Goal: Information Seeking & Learning: Learn about a topic

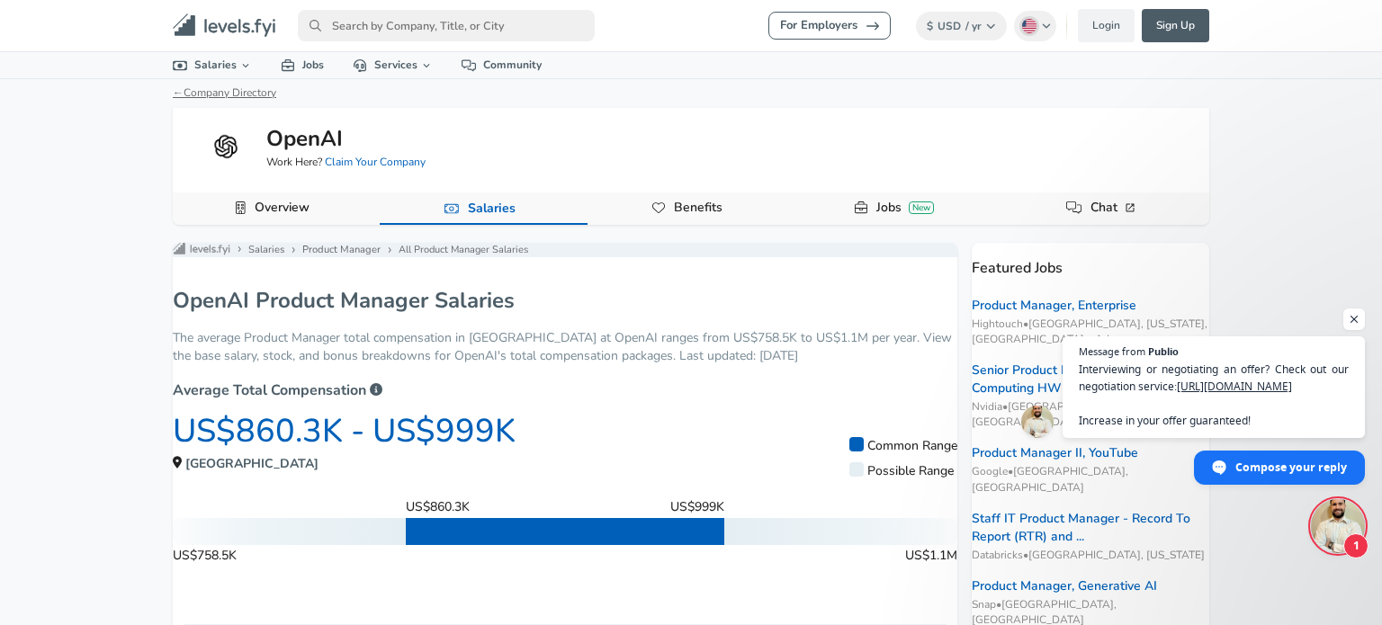
click at [234, 96] on link "← Company Directory" at bounding box center [224, 92] width 103 height 14
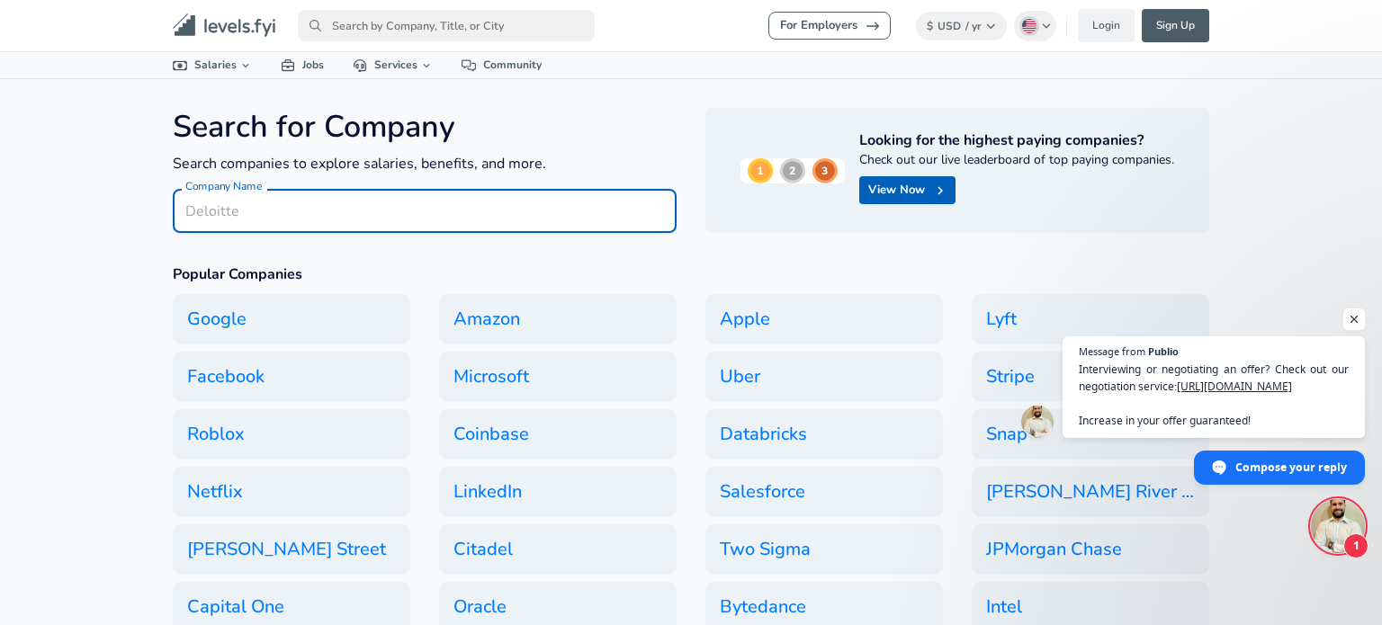
click at [1358, 329] on span "Open chat" at bounding box center [1354, 320] width 22 height 22
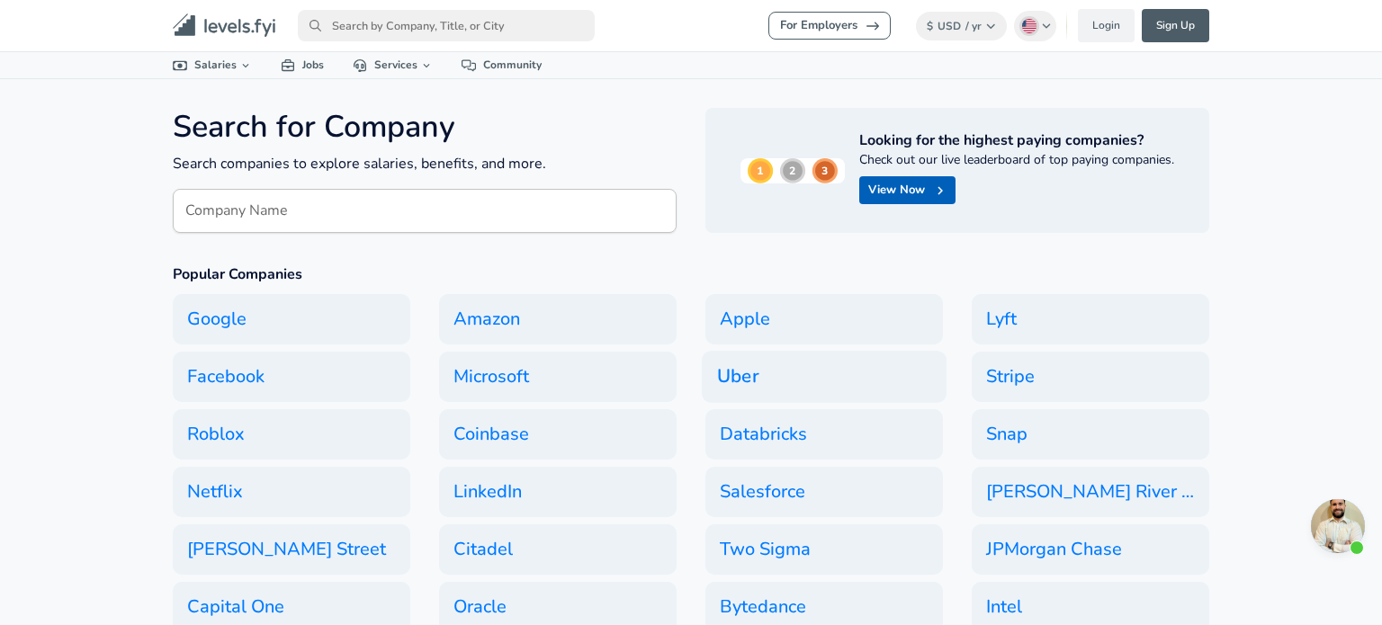
click at [839, 397] on h6 "Uber" at bounding box center [824, 377] width 245 height 52
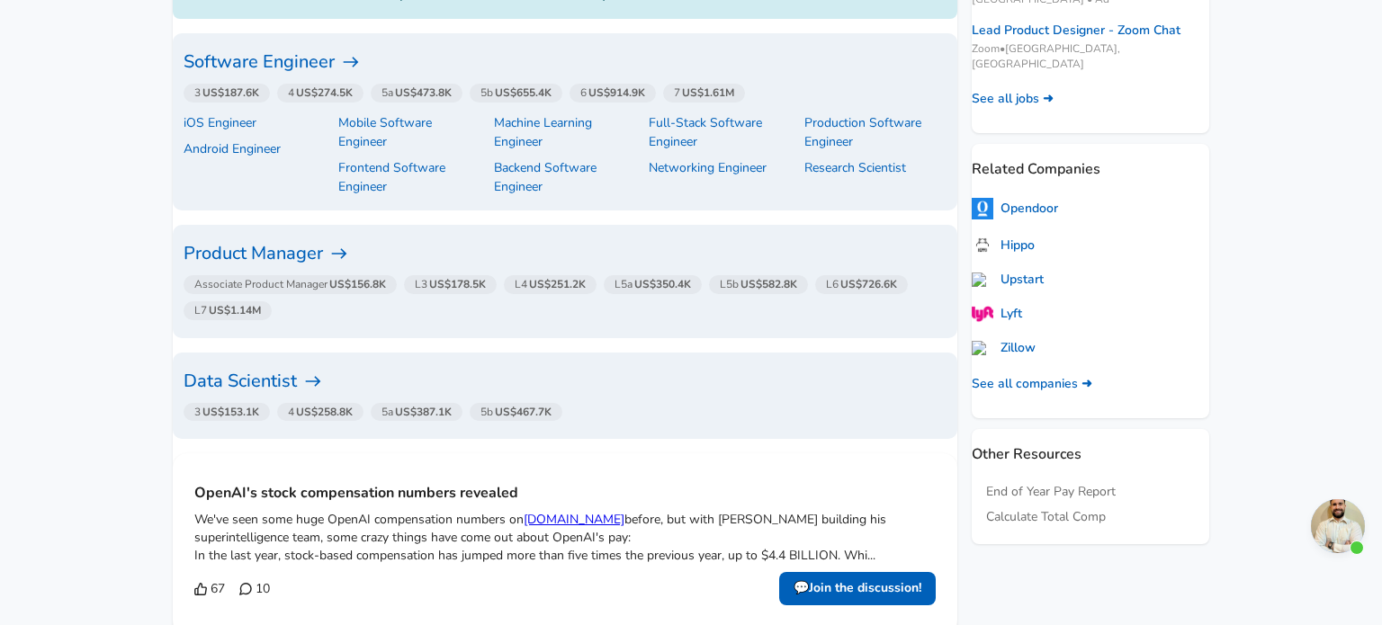
scroll to position [648, 0]
click at [507, 292] on div "Associate Product Manager US$156.8K L3 US$178.5K L4 US$251.2K L5a US$350.4K L5b…" at bounding box center [561, 298] width 770 height 59
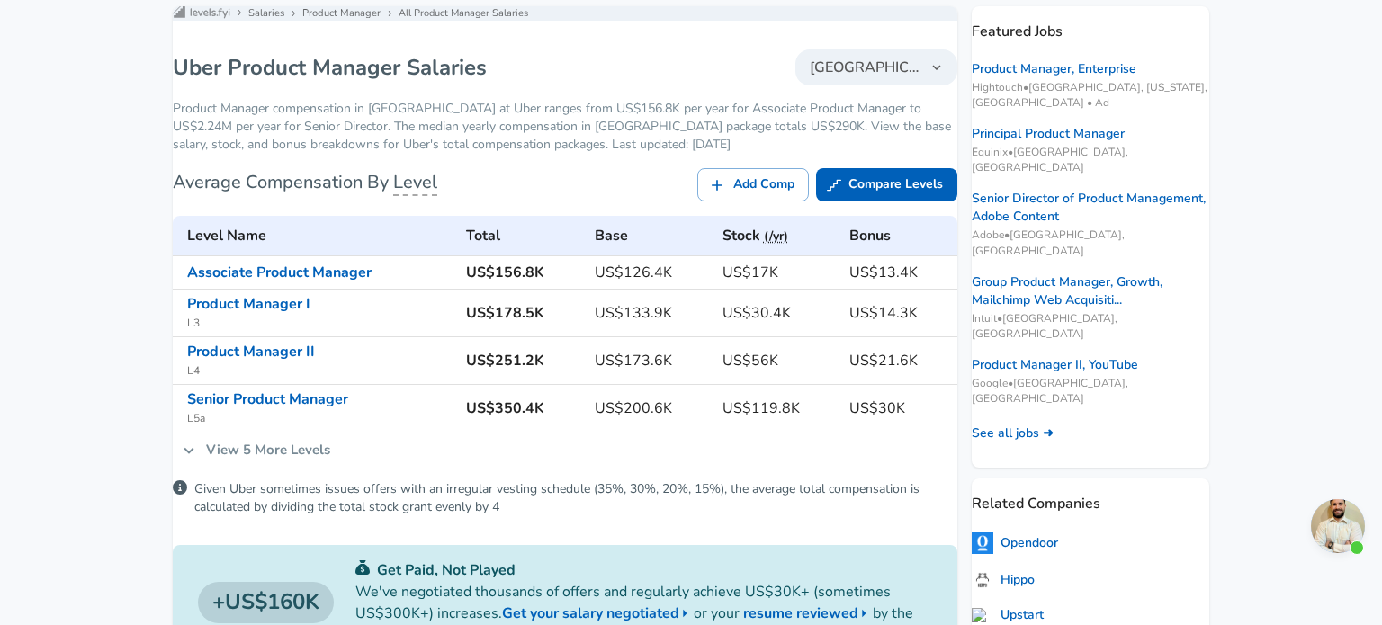
scroll to position [347, 0]
click at [199, 461] on icon at bounding box center [189, 451] width 20 height 20
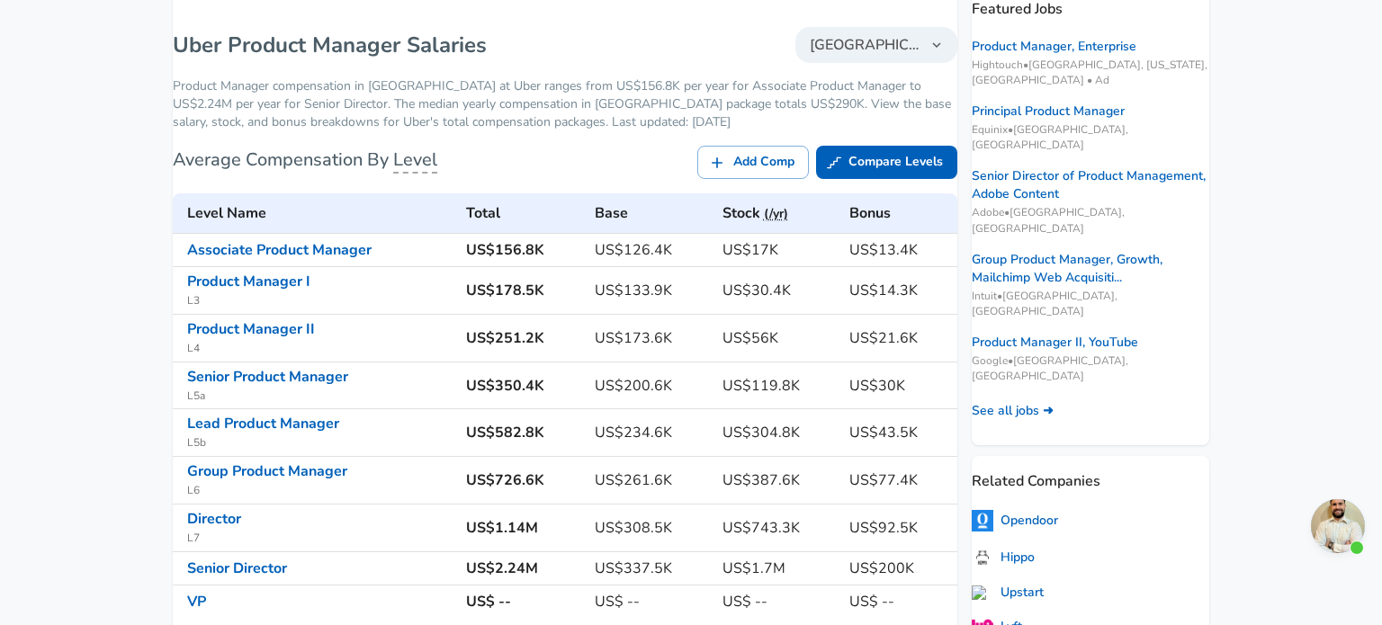
scroll to position [372, 0]
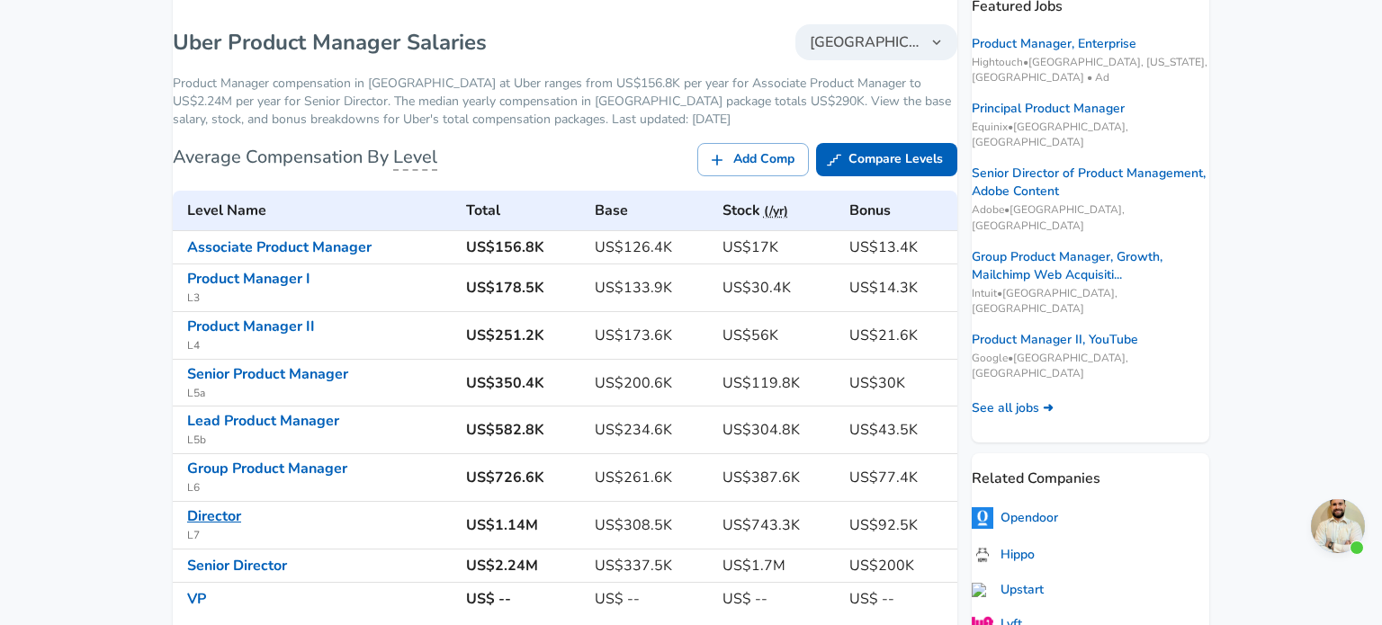
click at [241, 526] on link "Director" at bounding box center [214, 517] width 54 height 20
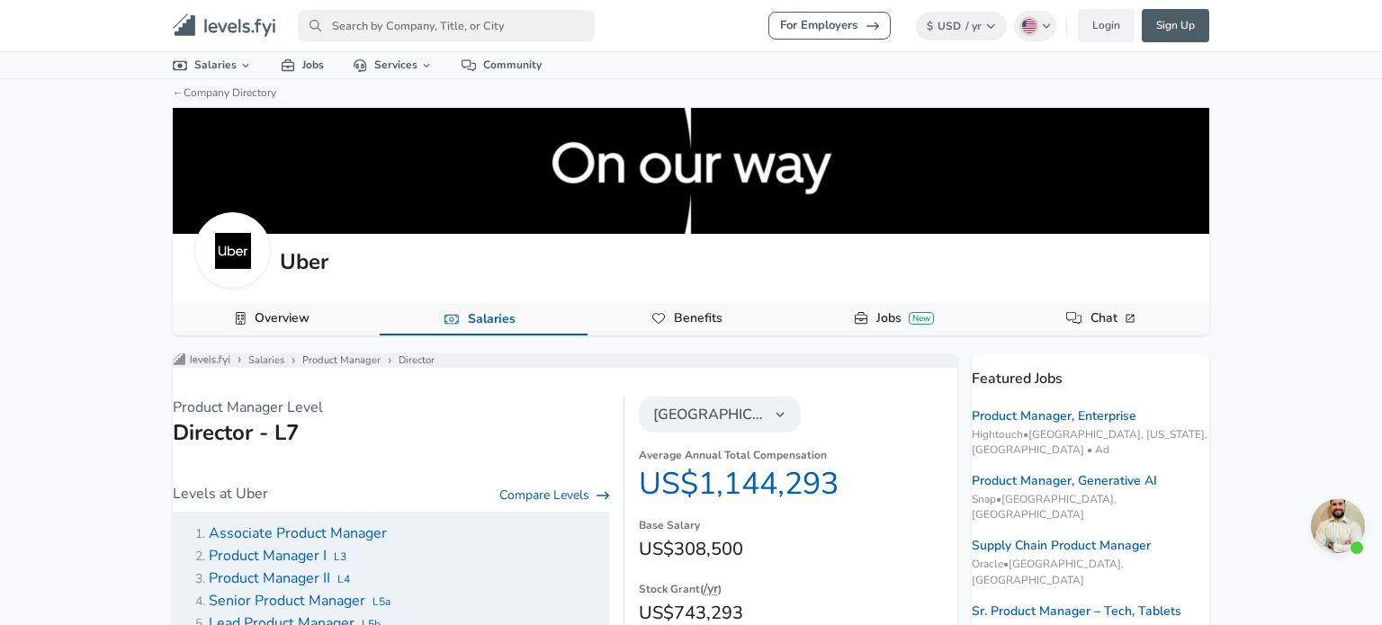
scroll to position [372, 0]
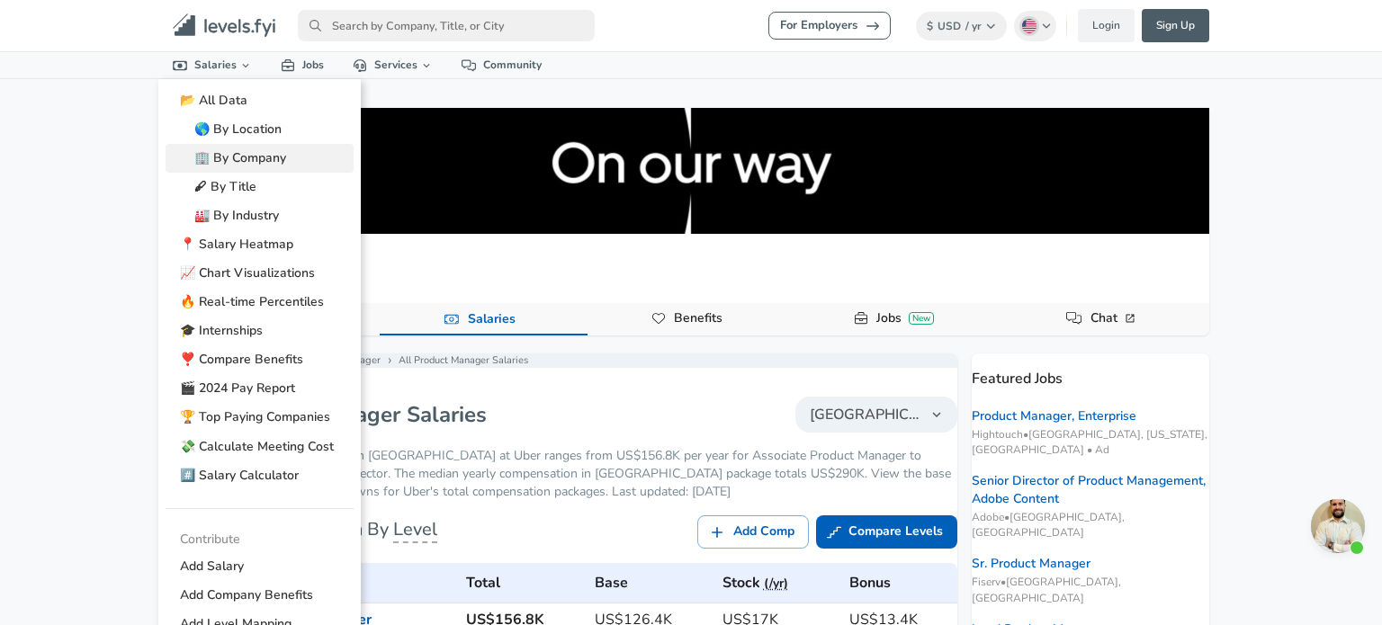
click at [263, 148] on link "🏢 By Company" at bounding box center [260, 158] width 188 height 29
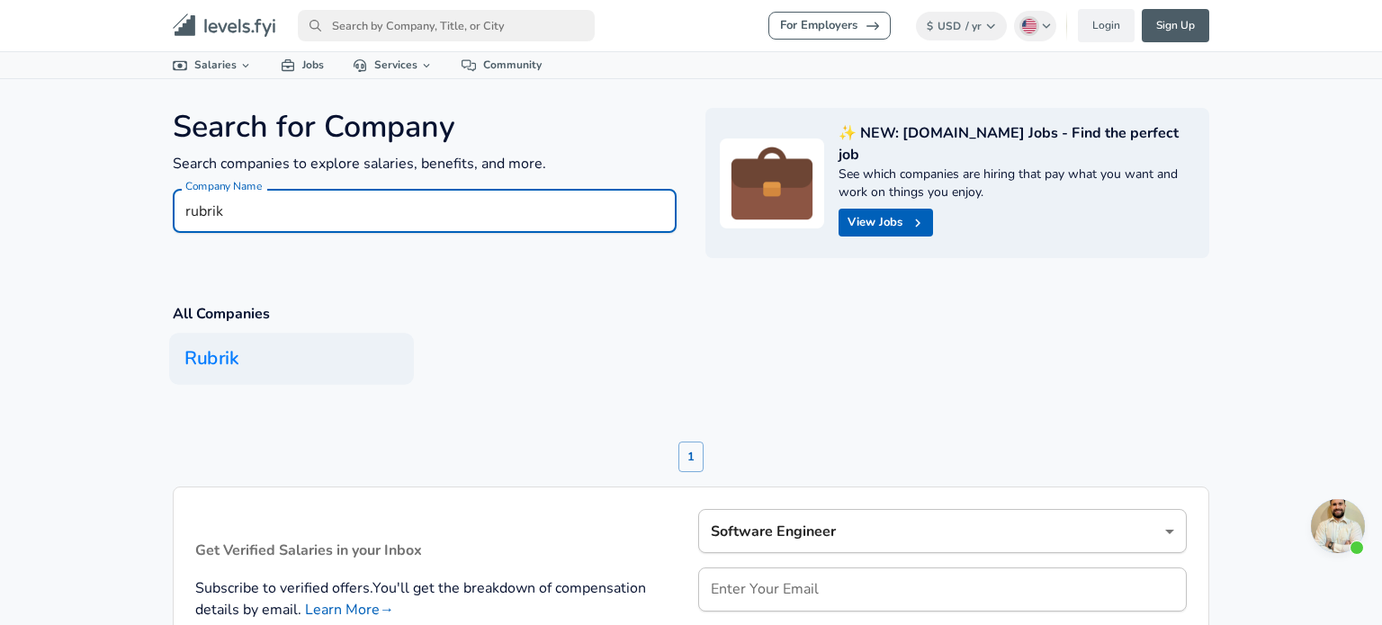
type input "rubrik"
click at [194, 333] on h6 "Rubrik" at bounding box center [291, 359] width 245 height 52
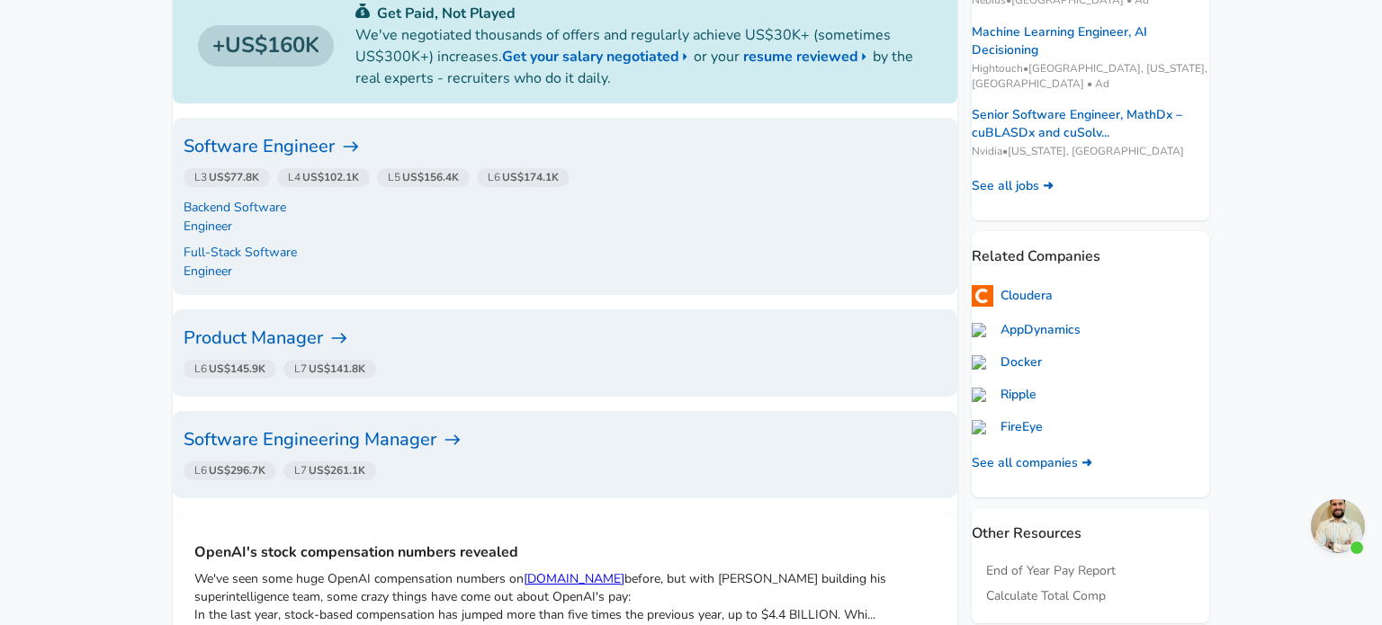
scroll to position [451, 0]
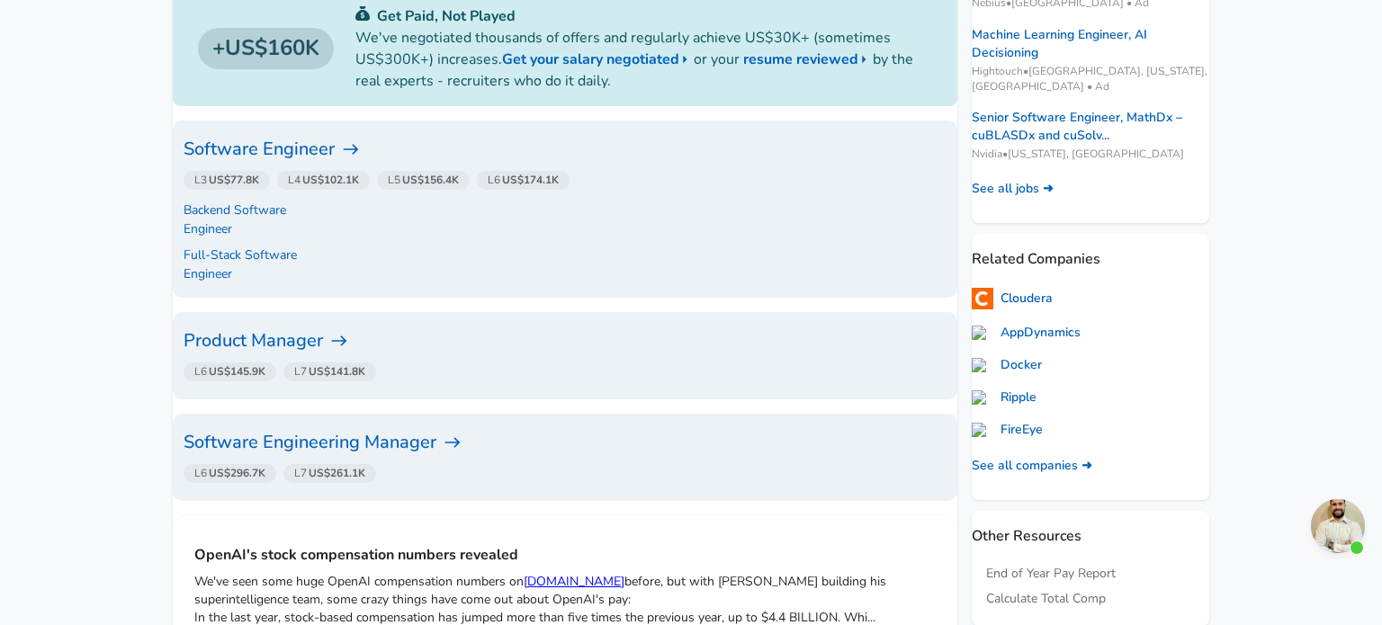
click at [361, 327] on h6 "Product Manager" at bounding box center [565, 341] width 763 height 29
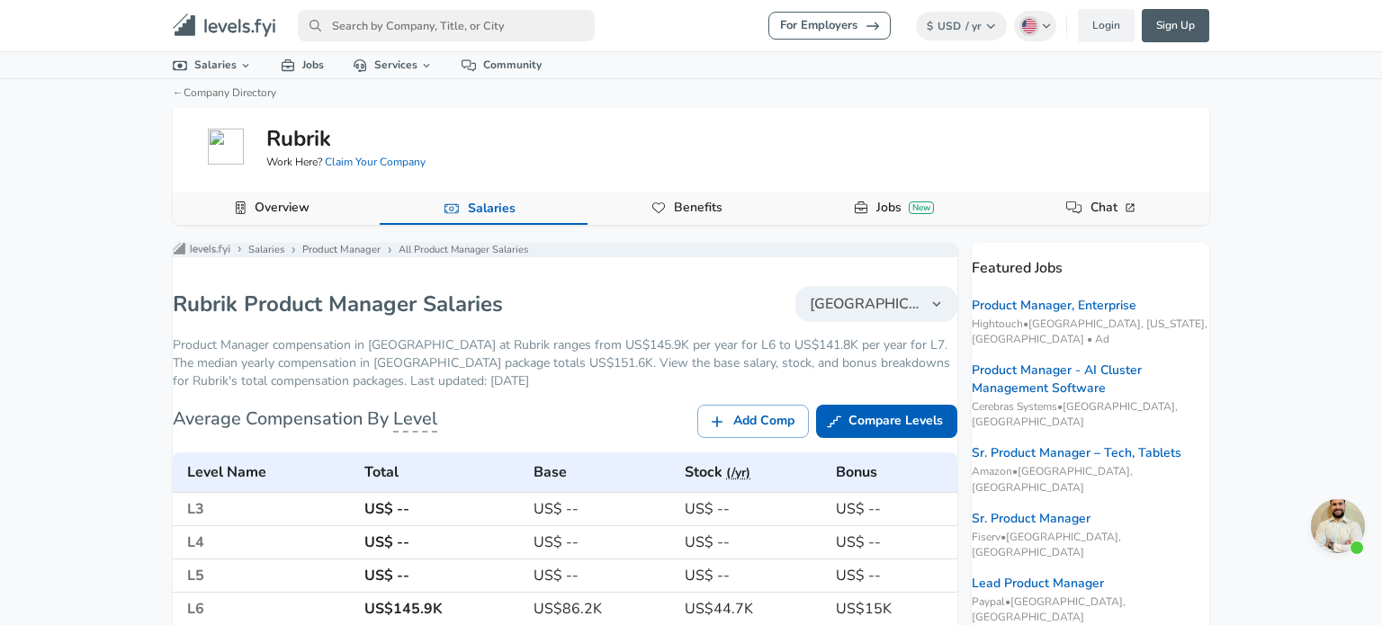
click at [846, 315] on span "[GEOGRAPHIC_DATA]" at bounding box center [866, 304] width 112 height 22
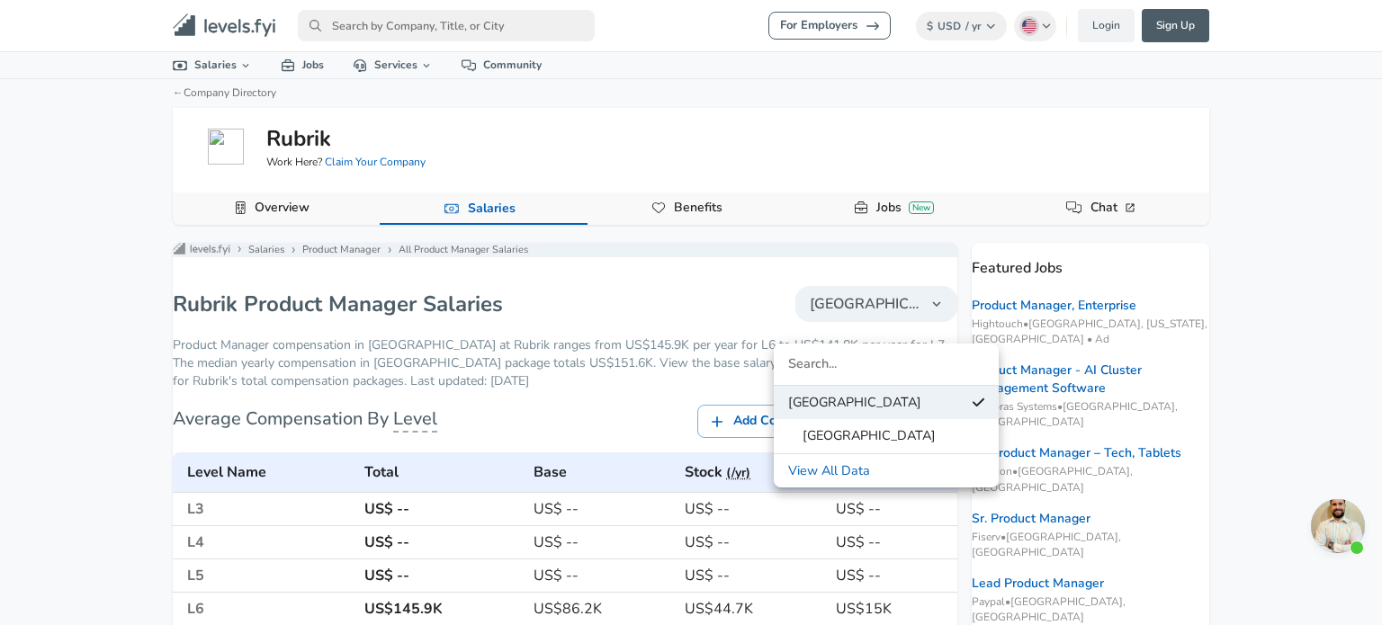
click at [501, 309] on div at bounding box center [691, 312] width 1382 height 625
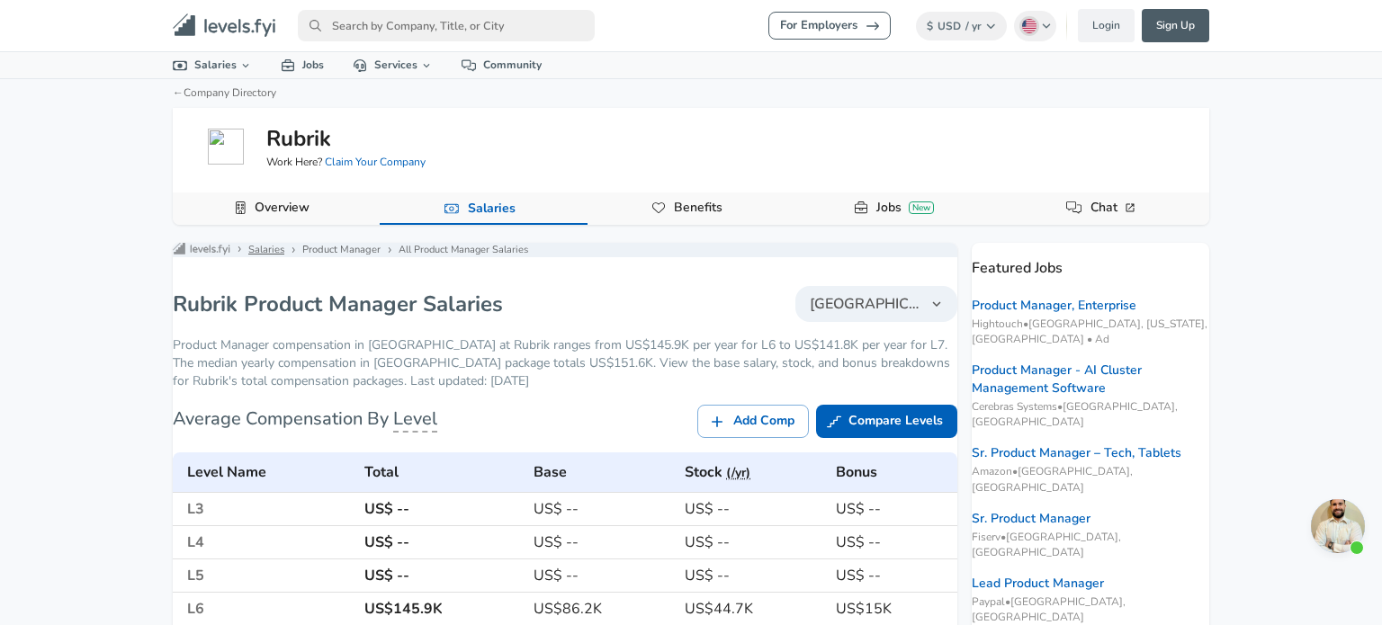
click at [279, 257] on link "Salaries" at bounding box center [266, 250] width 36 height 14
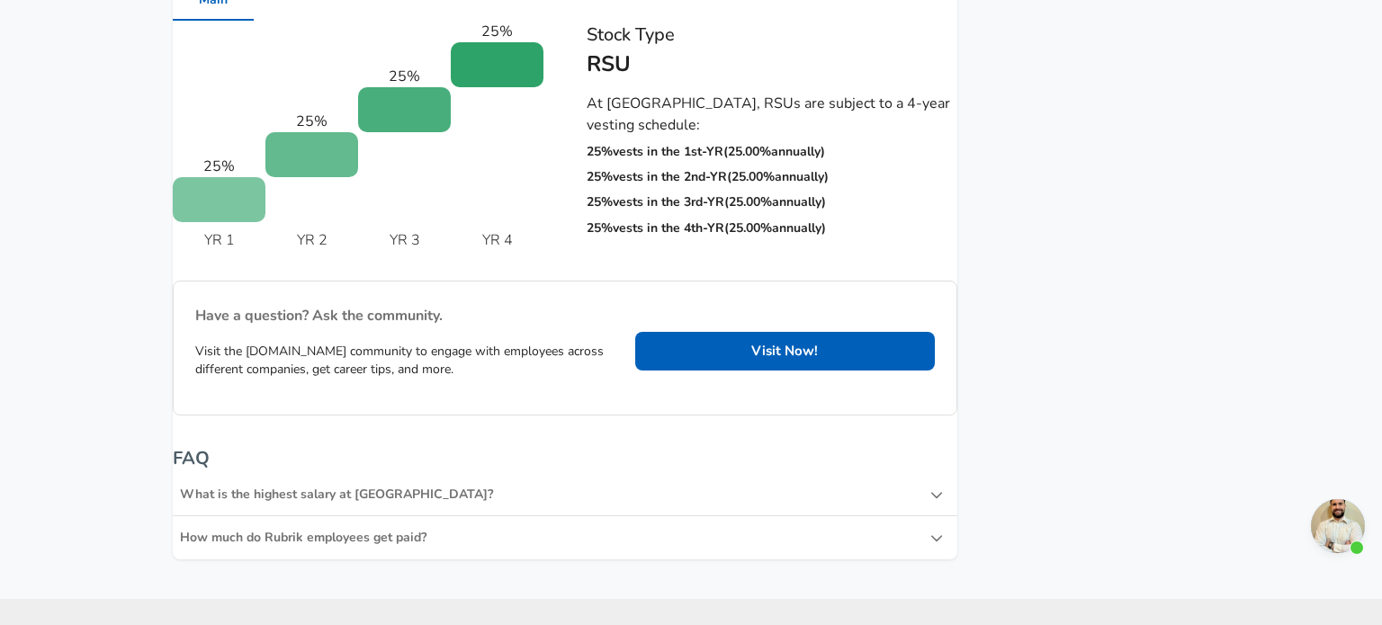
scroll to position [2899, 0]
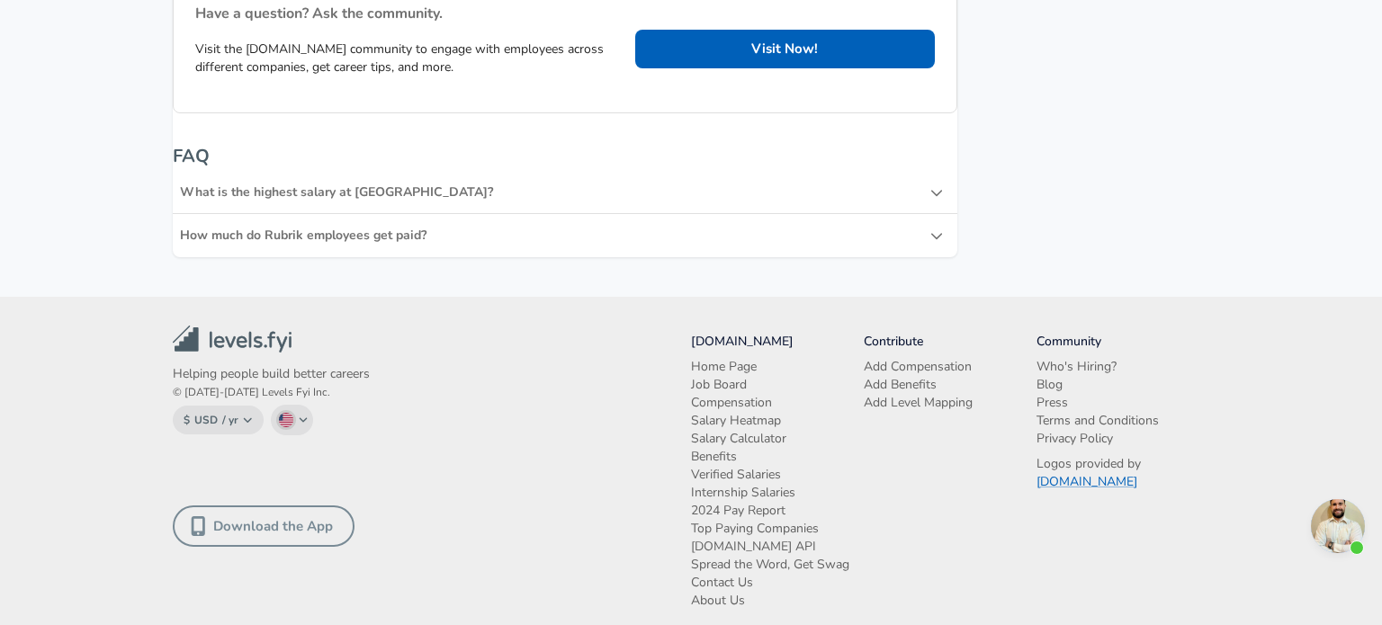
click at [552, 171] on div "What is the highest salary at [GEOGRAPHIC_DATA]?" at bounding box center [565, 192] width 785 height 43
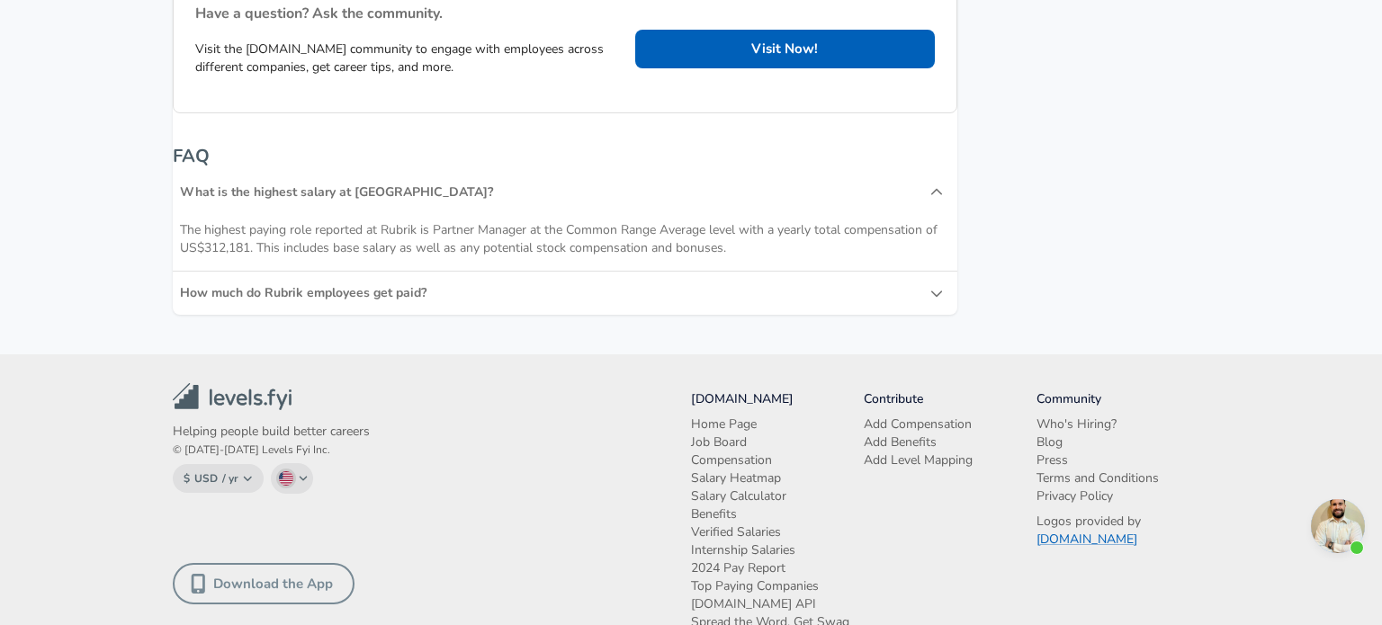
click at [552, 171] on div "What is the highest salary at [GEOGRAPHIC_DATA]?" at bounding box center [565, 192] width 785 height 43
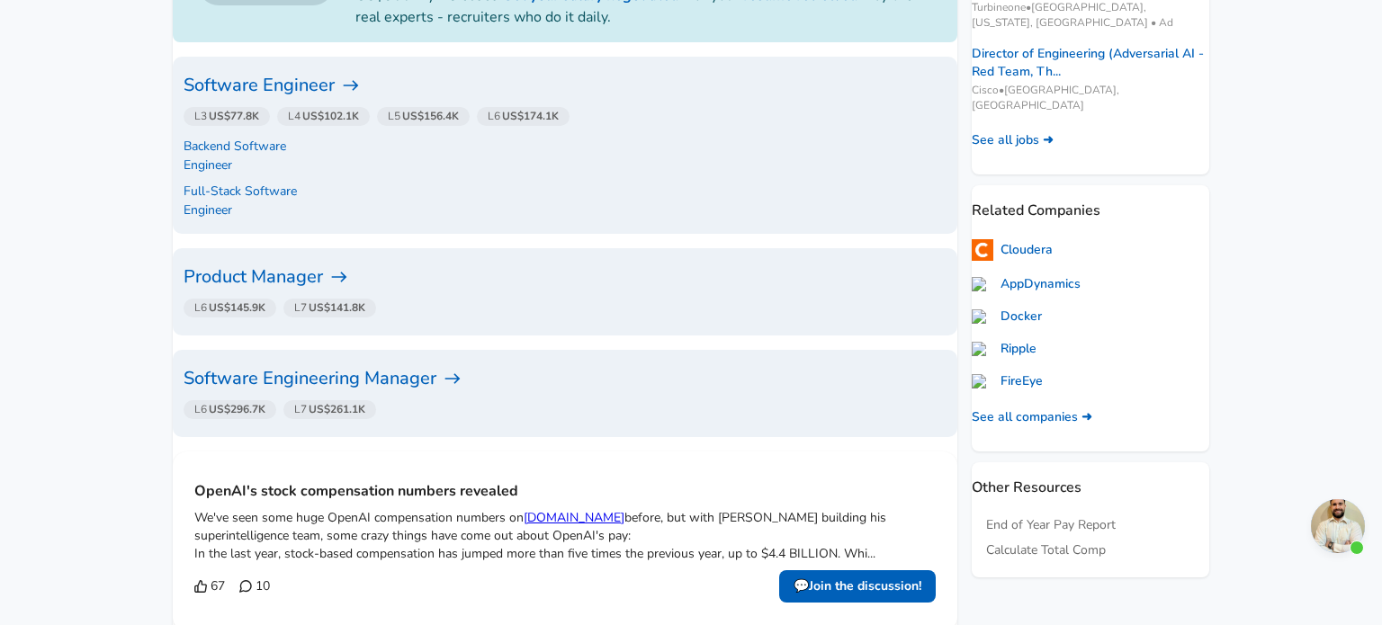
scroll to position [515, 0]
click at [319, 263] on h6 "Product Manager" at bounding box center [565, 277] width 763 height 29
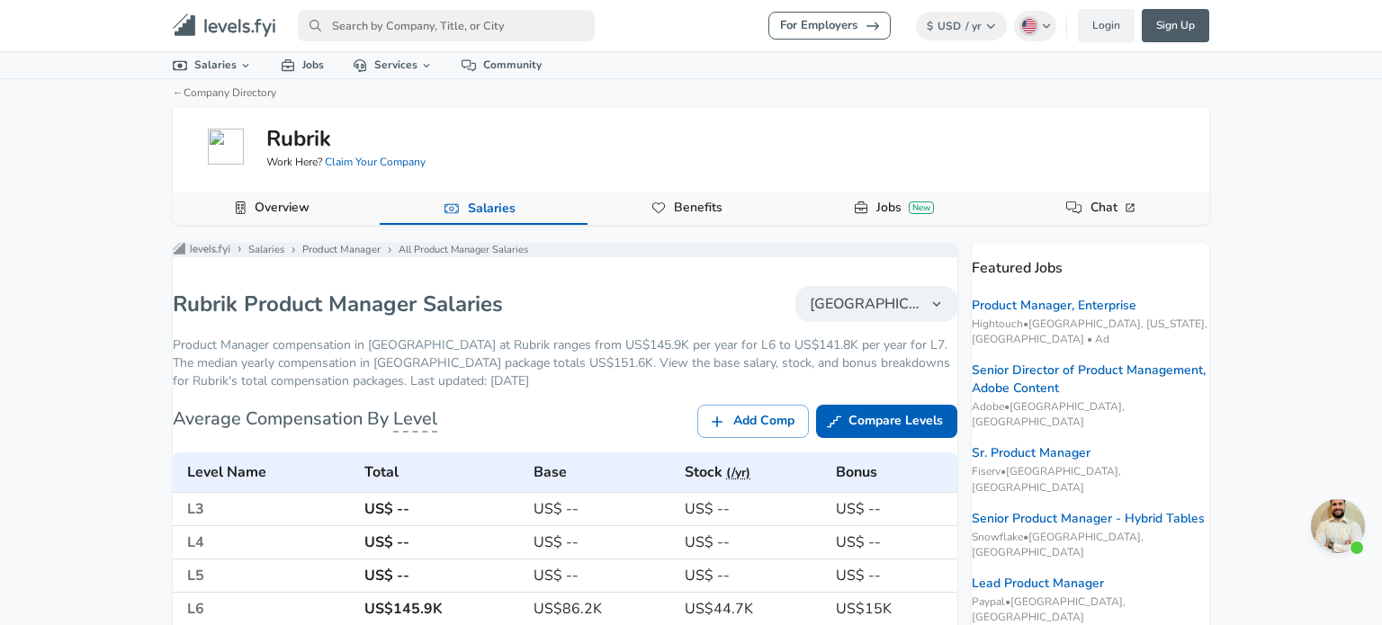
click at [836, 315] on span "[GEOGRAPHIC_DATA]" at bounding box center [866, 304] width 112 height 22
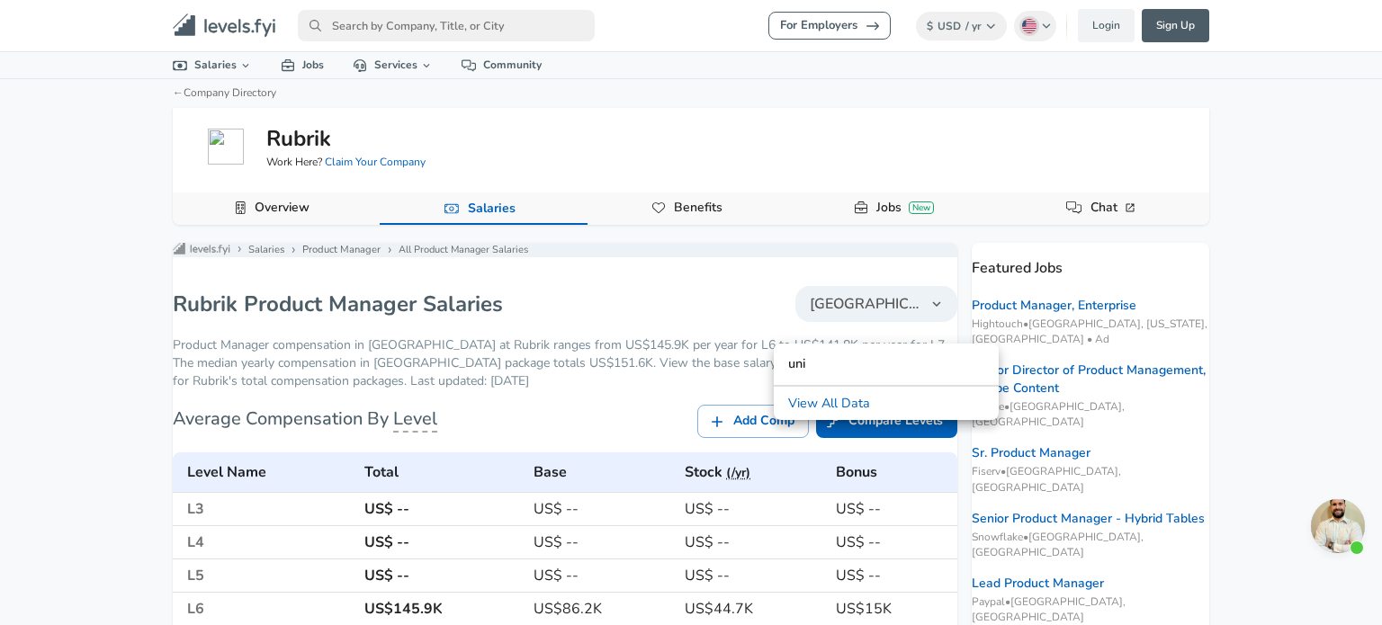
type input "uni"
click at [821, 409] on link "View All Data" at bounding box center [886, 403] width 225 height 27
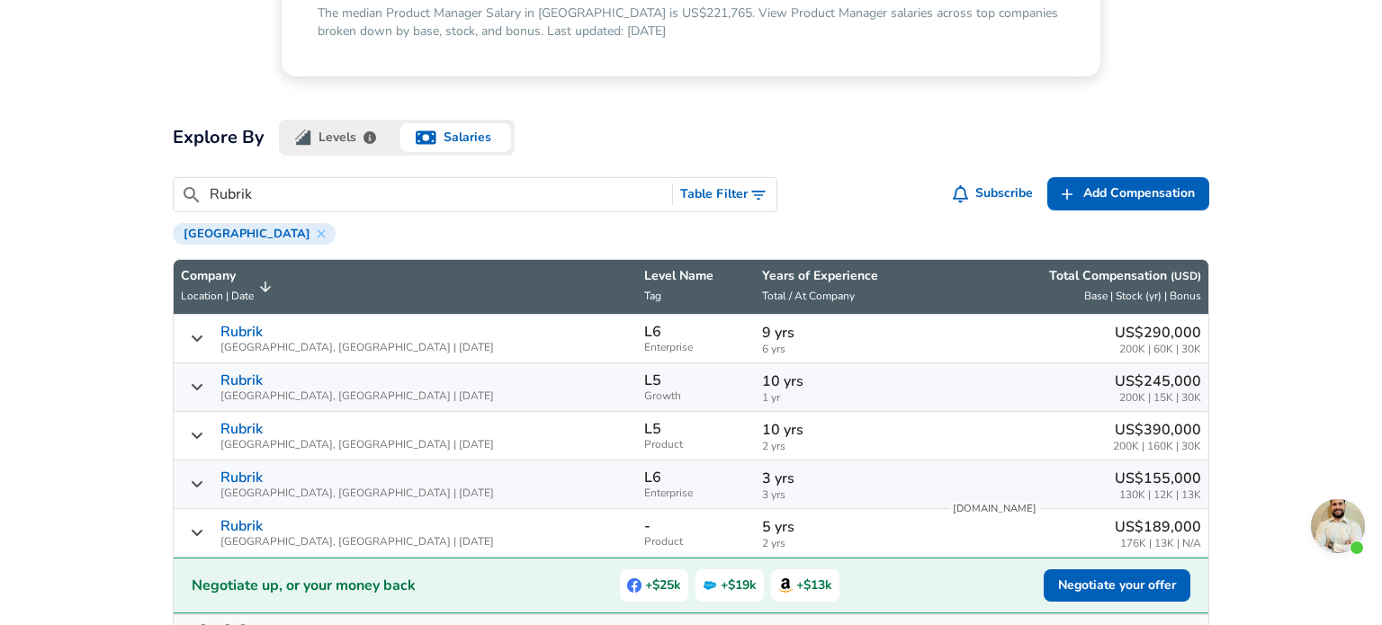
scroll to position [435, 0]
click at [255, 430] on link "Rubrik" at bounding box center [241, 429] width 42 height 16
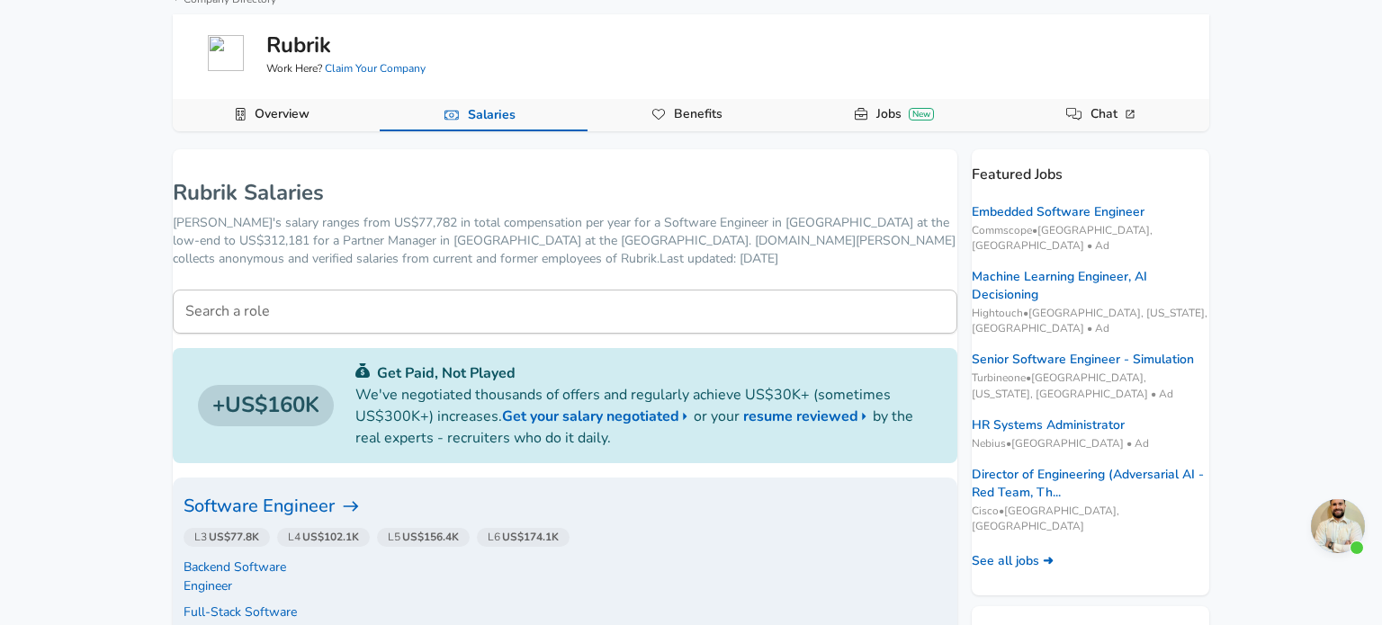
scroll to position [96, 0]
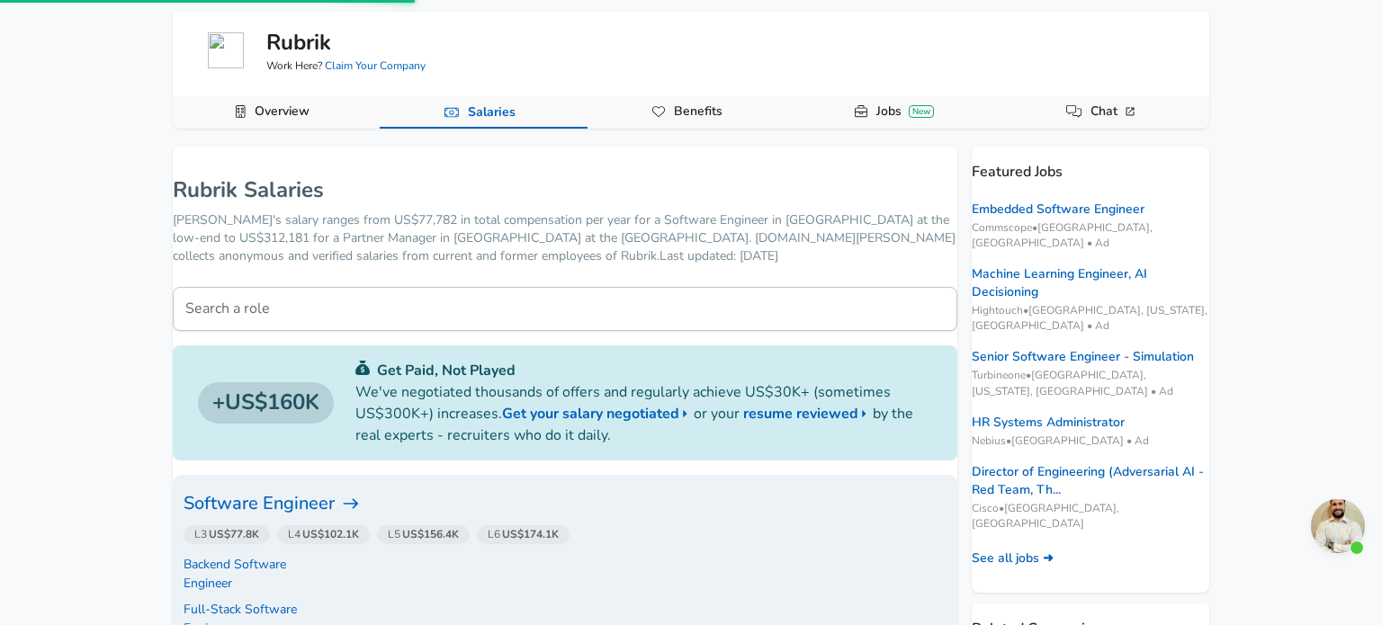
scroll to position [435, 0]
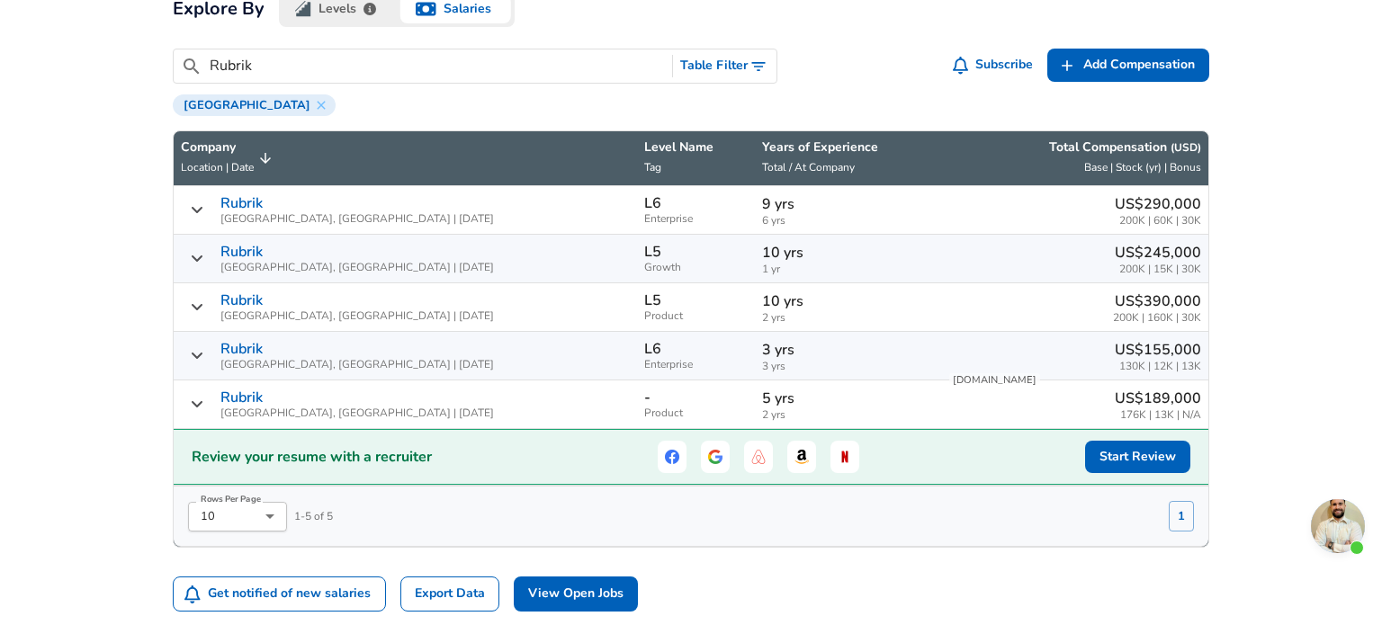
scroll to position [571, 0]
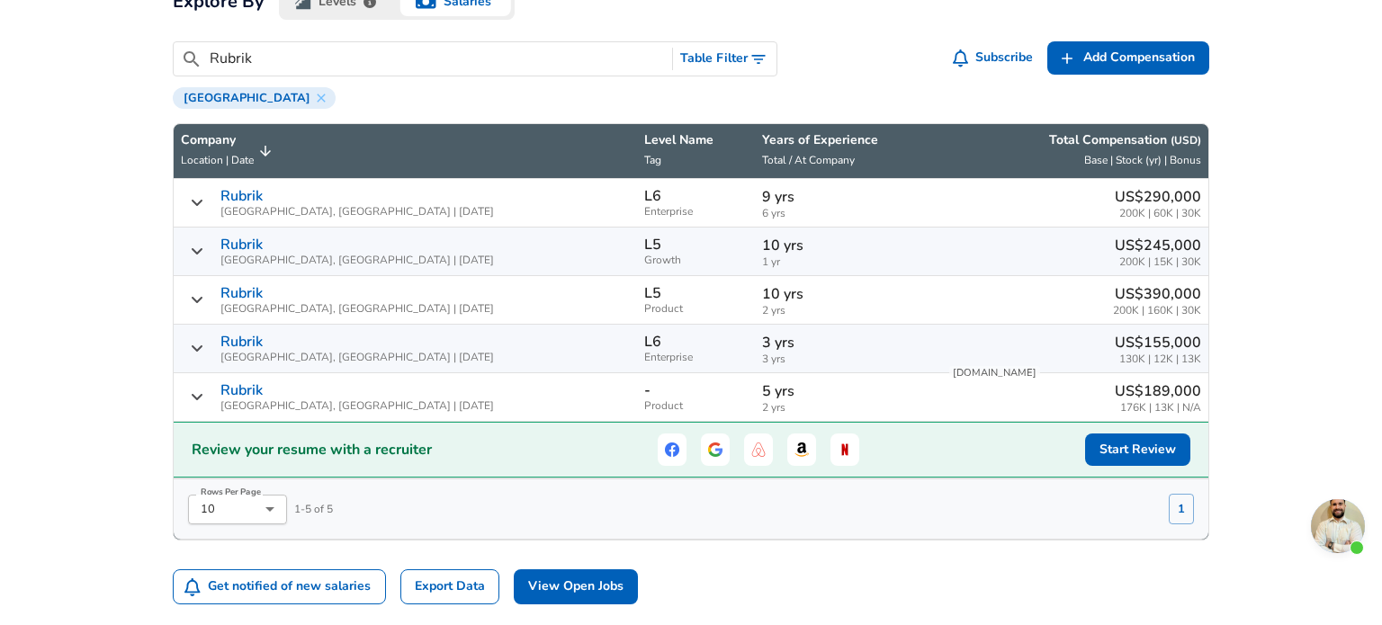
click at [428, 304] on div "[GEOGRAPHIC_DATA], [GEOGRAPHIC_DATA] | [DATE]" at bounding box center [405, 300] width 449 height 30
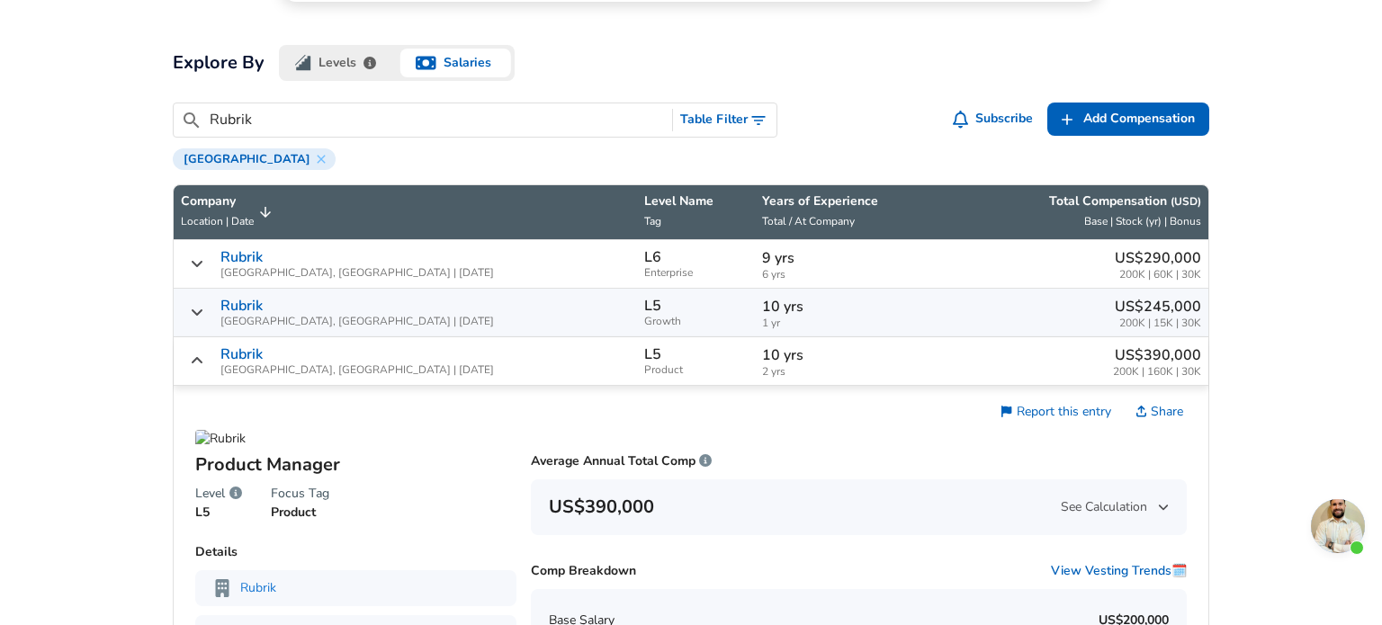
scroll to position [509, 0]
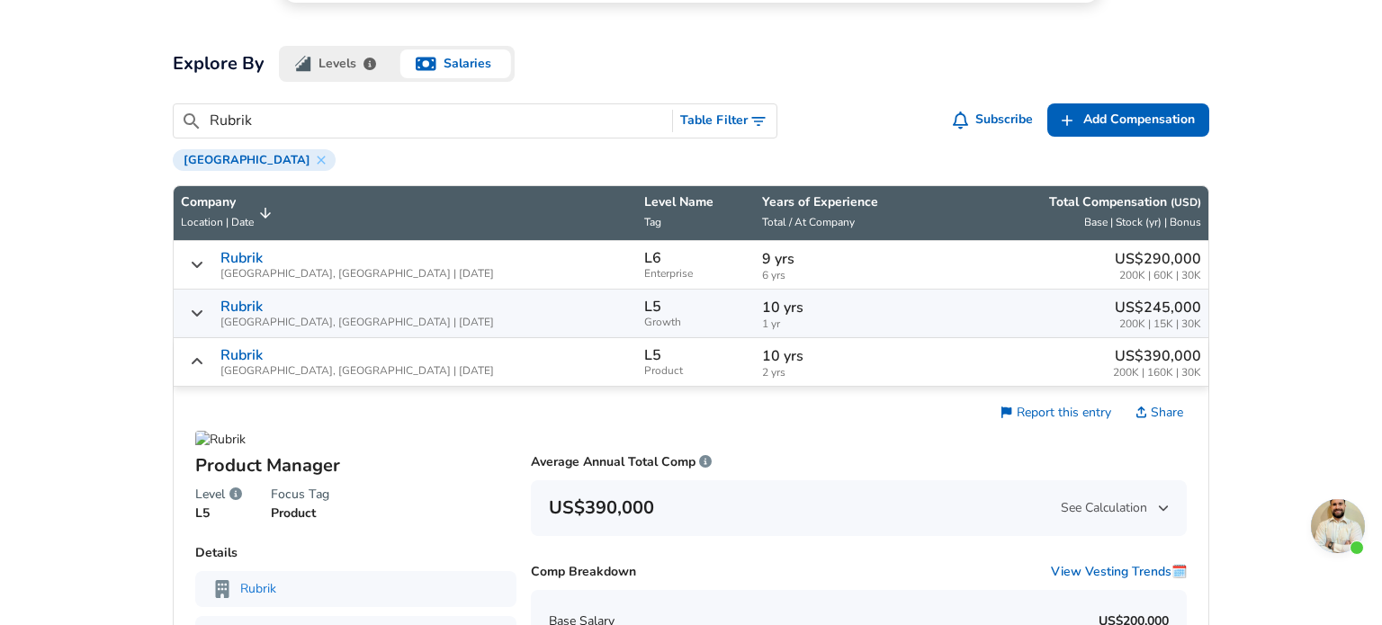
click at [451, 361] on div "[GEOGRAPHIC_DATA], [GEOGRAPHIC_DATA] | [DATE]" at bounding box center [405, 362] width 449 height 30
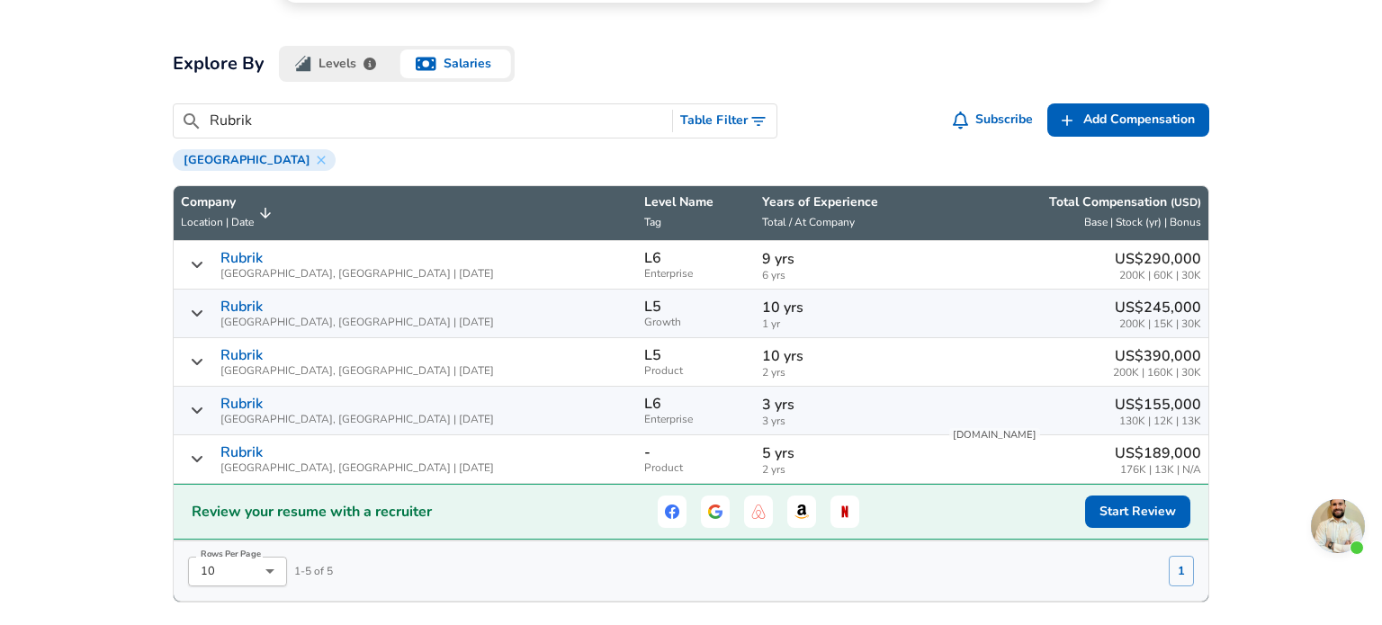
click at [444, 268] on div "Rubrik [GEOGRAPHIC_DATA], [GEOGRAPHIC_DATA] | [DATE]" at bounding box center [405, 265] width 449 height 30
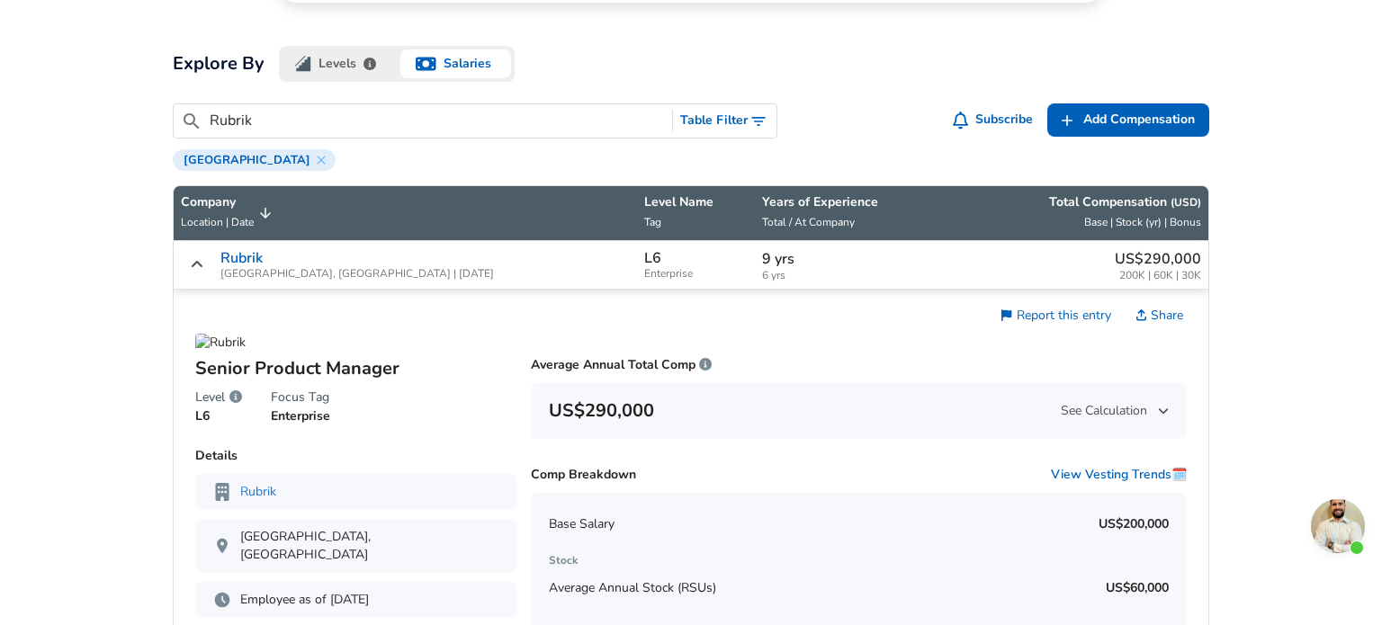
click at [444, 268] on div "Rubrik [GEOGRAPHIC_DATA], [GEOGRAPHIC_DATA] | [DATE]" at bounding box center [405, 265] width 449 height 30
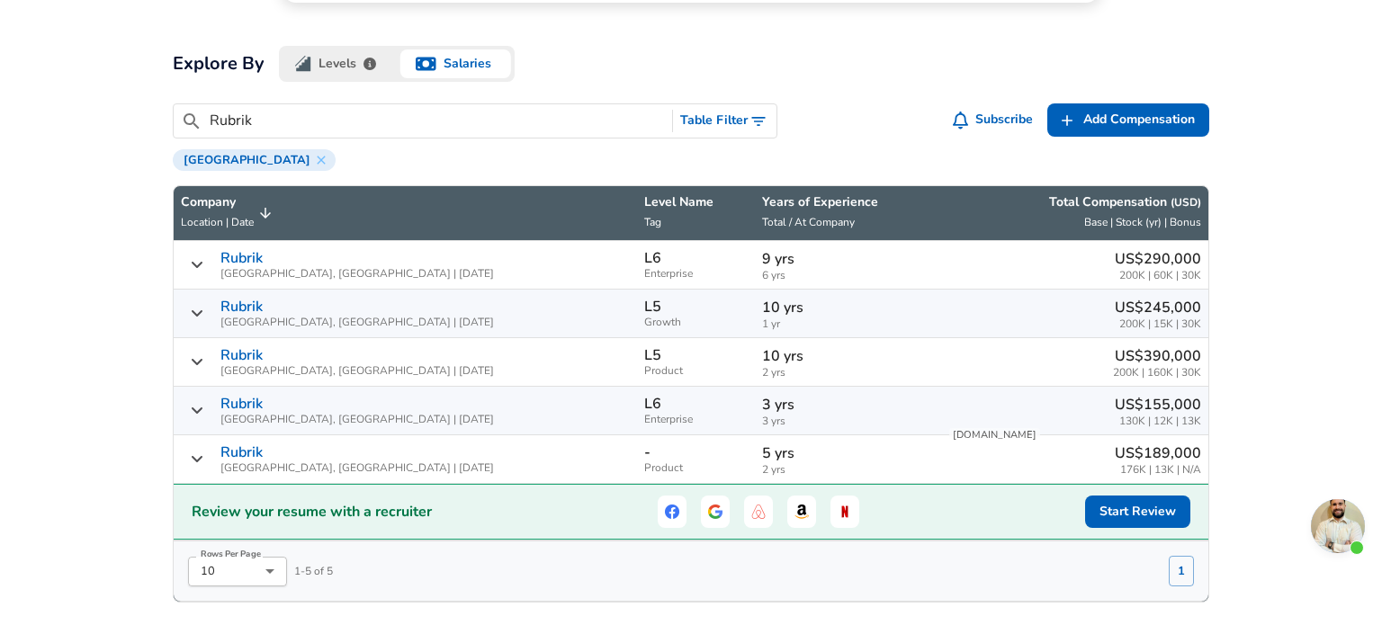
click at [439, 315] on div "Rubrik [GEOGRAPHIC_DATA], [GEOGRAPHIC_DATA] | [DATE]" at bounding box center [405, 314] width 449 height 30
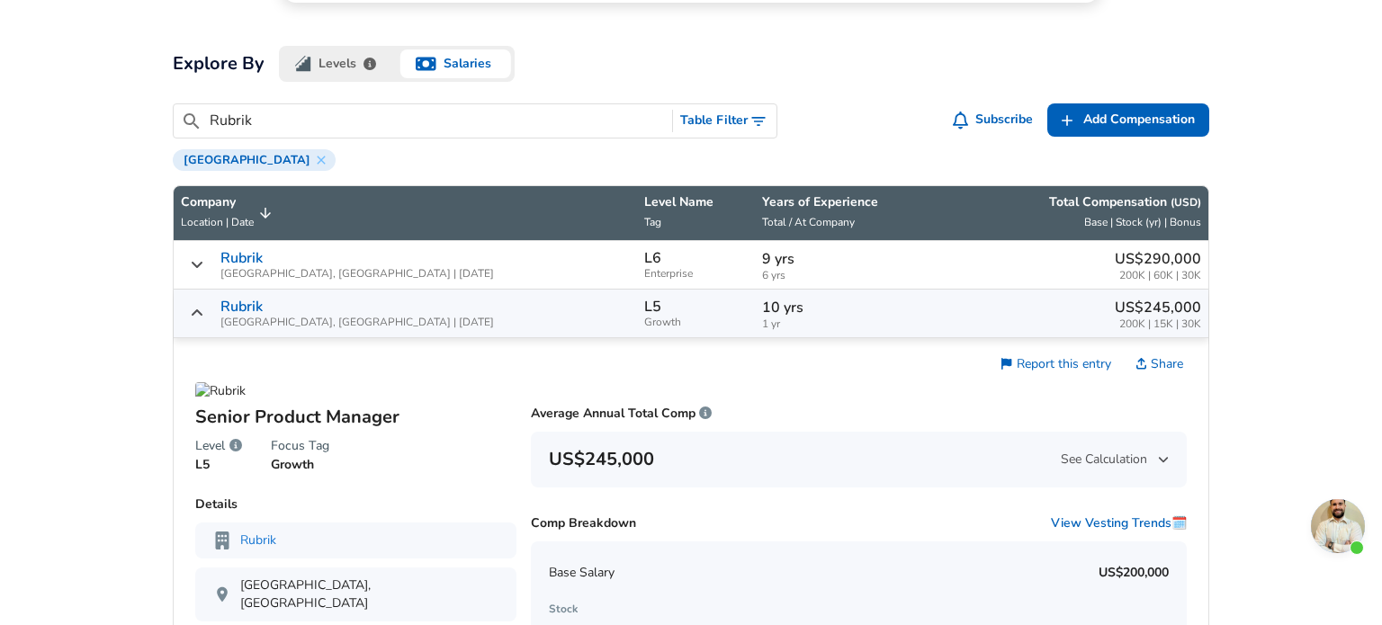
click at [439, 315] on div "Rubrik [GEOGRAPHIC_DATA], [GEOGRAPHIC_DATA] | [DATE]" at bounding box center [405, 314] width 449 height 30
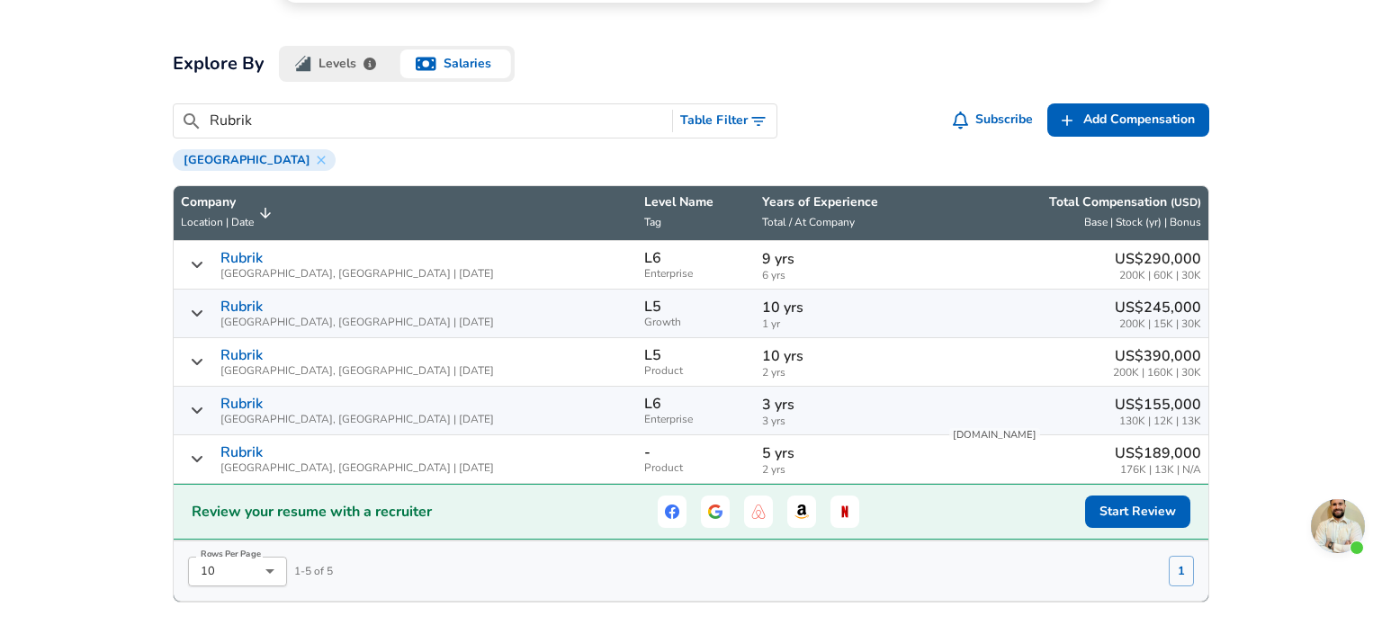
click at [432, 368] on div "[GEOGRAPHIC_DATA], [GEOGRAPHIC_DATA] | [DATE]" at bounding box center [405, 362] width 449 height 30
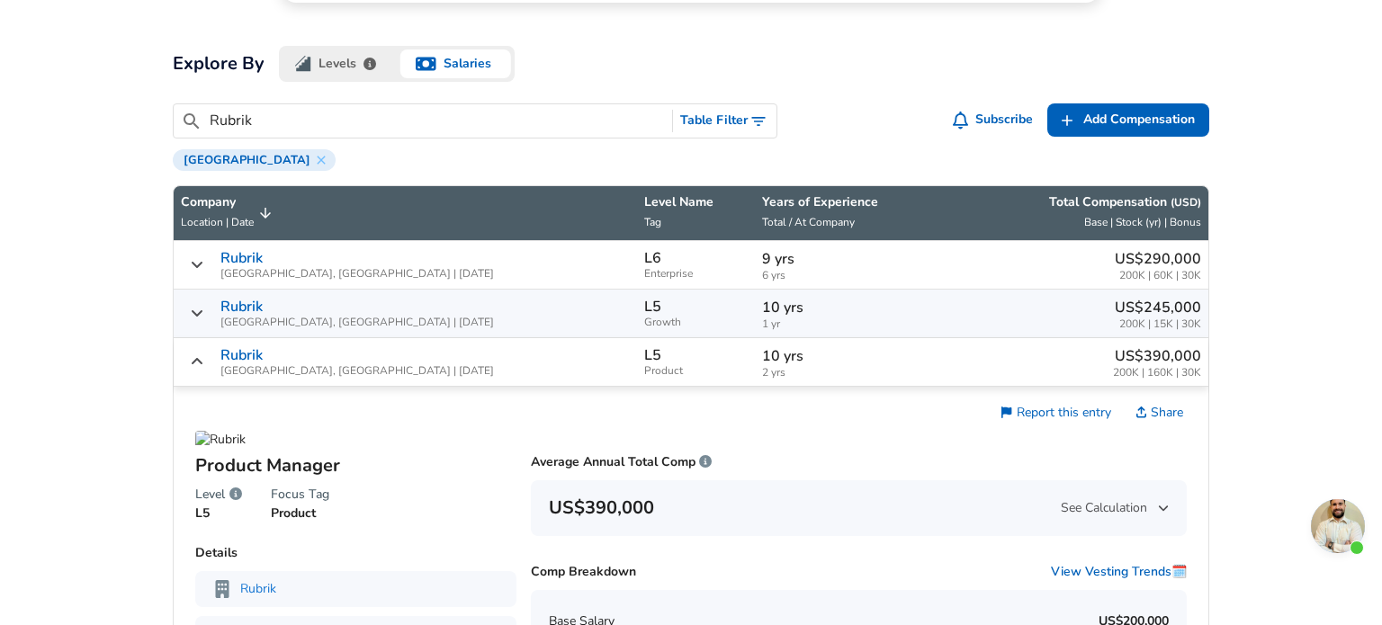
click at [432, 368] on div "[GEOGRAPHIC_DATA], [GEOGRAPHIC_DATA] | [DATE]" at bounding box center [405, 362] width 449 height 30
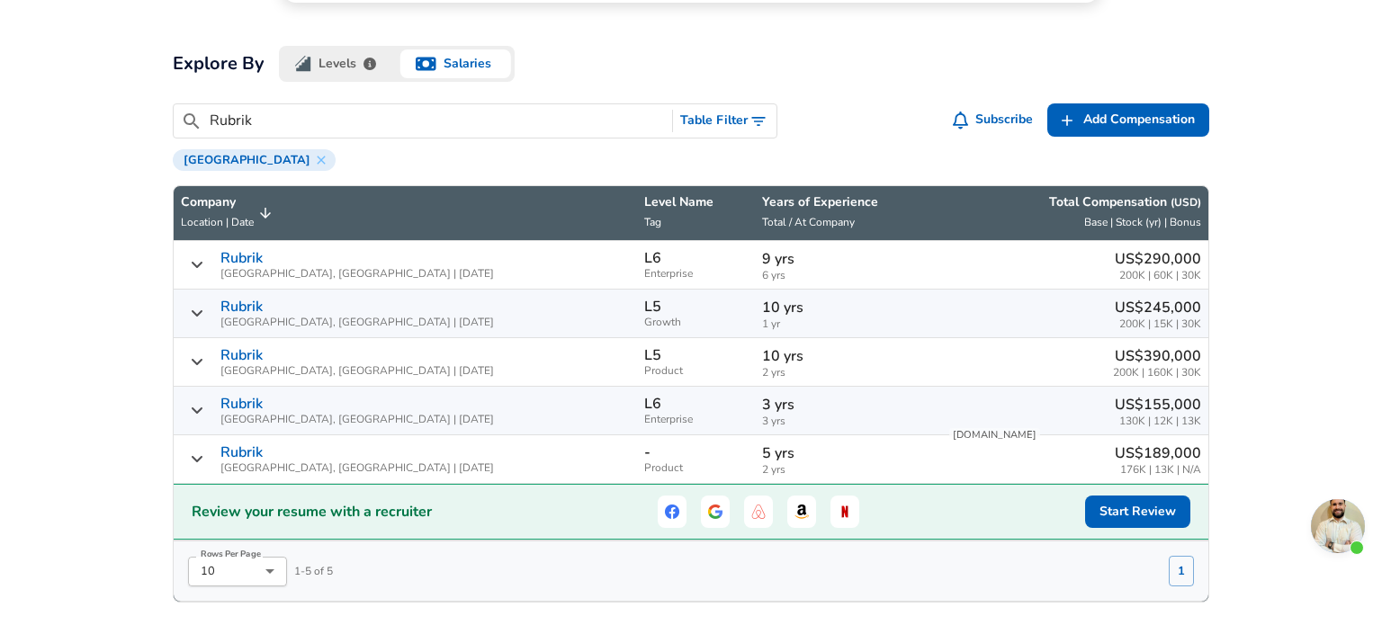
click at [427, 407] on div "Rubrik [GEOGRAPHIC_DATA], [GEOGRAPHIC_DATA] | [DATE]" at bounding box center [405, 411] width 449 height 30
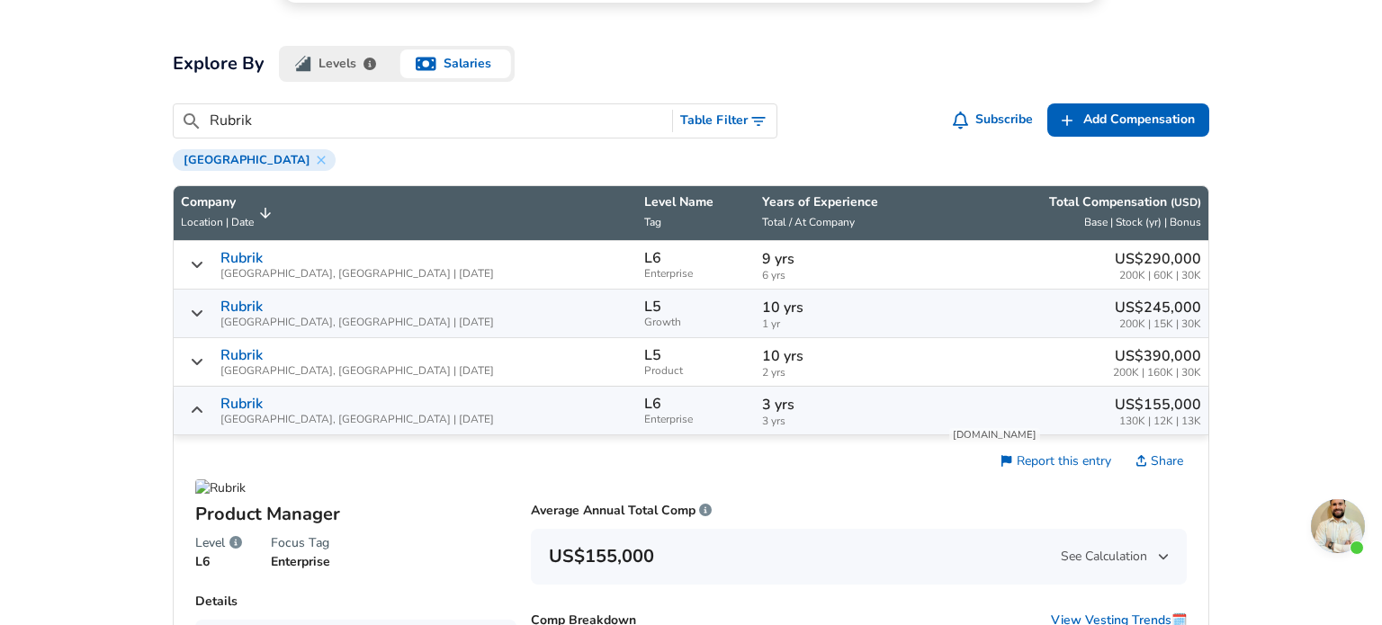
click at [427, 407] on div "Rubrik [GEOGRAPHIC_DATA], [GEOGRAPHIC_DATA] | [DATE]" at bounding box center [405, 411] width 449 height 30
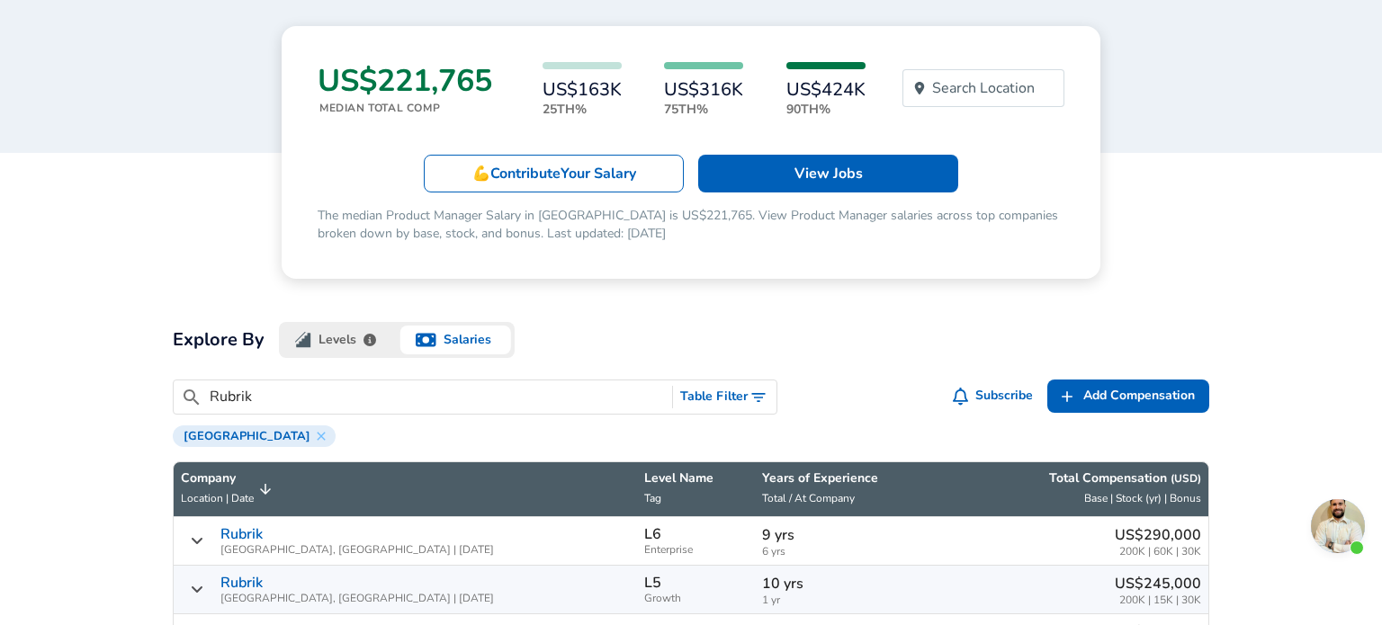
scroll to position [0, 0]
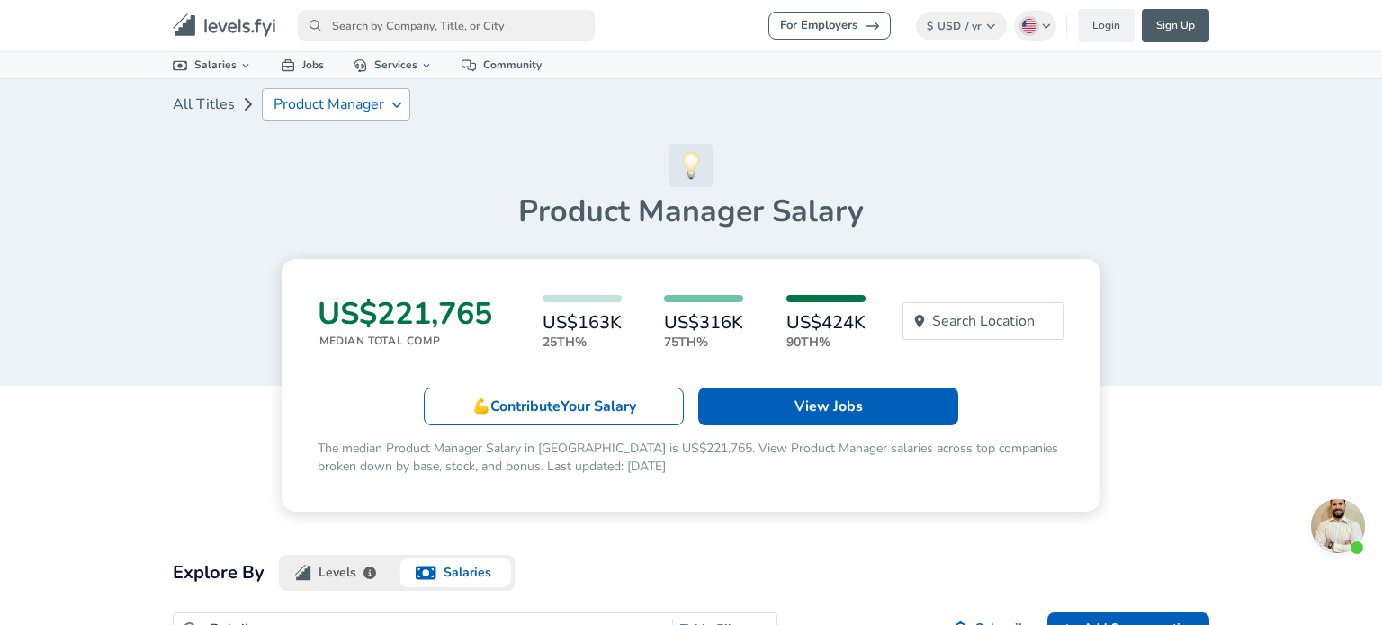
click at [376, 109] on p "Product Manager" at bounding box center [329, 104] width 111 height 16
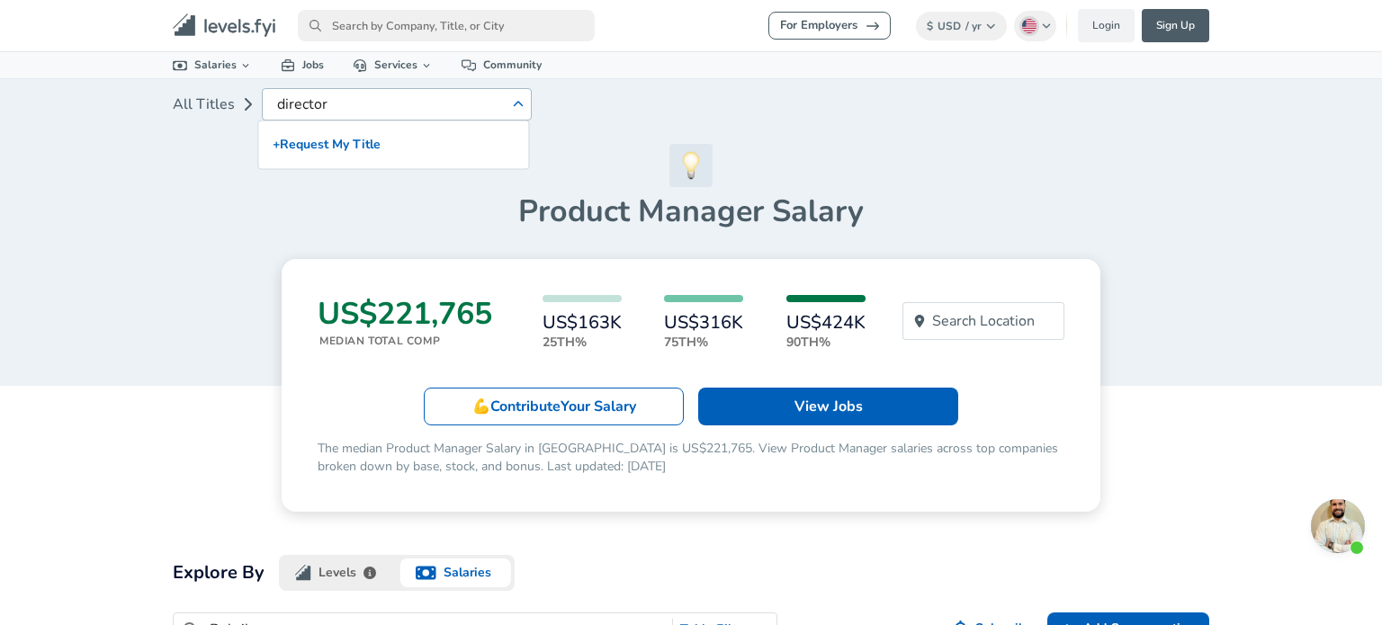
type input "director"
click at [405, 121] on ul "+ Request My Title" at bounding box center [393, 145] width 272 height 49
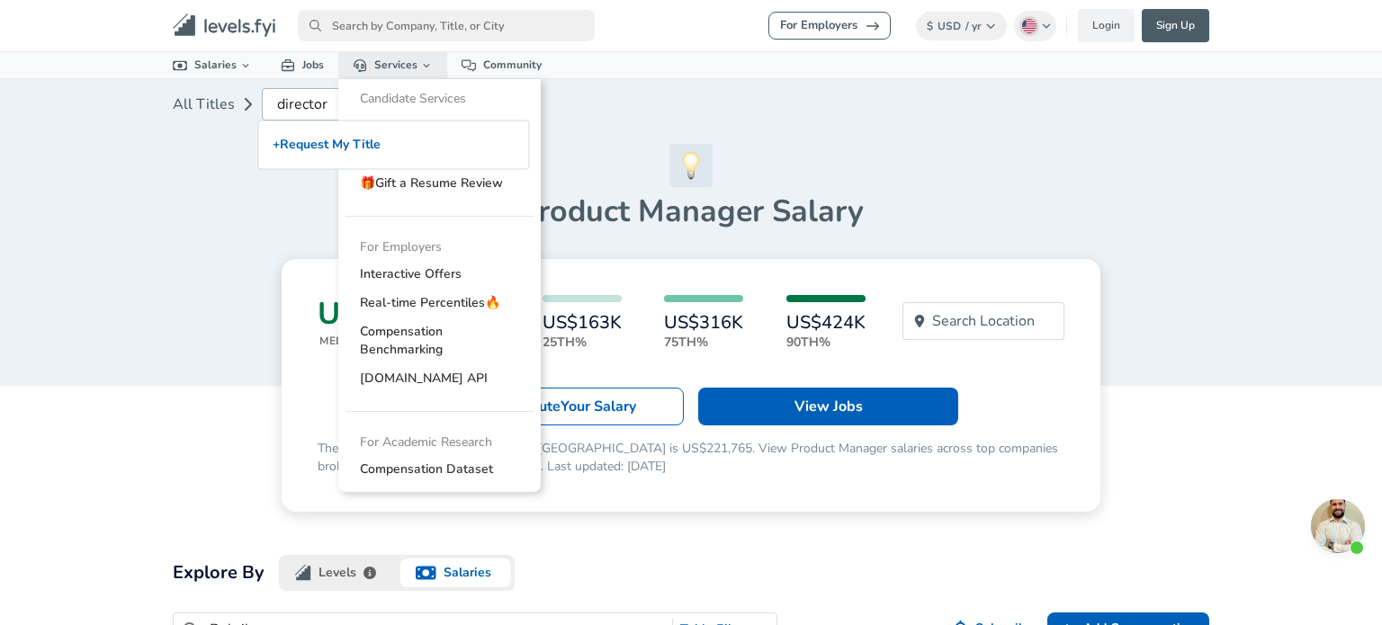
click at [417, 79] on ul "Candidate Services 💵 Negotiation Coaching 📄 Resume Review 🎁 Gift a Resume Revie…" at bounding box center [439, 285] width 202 height 412
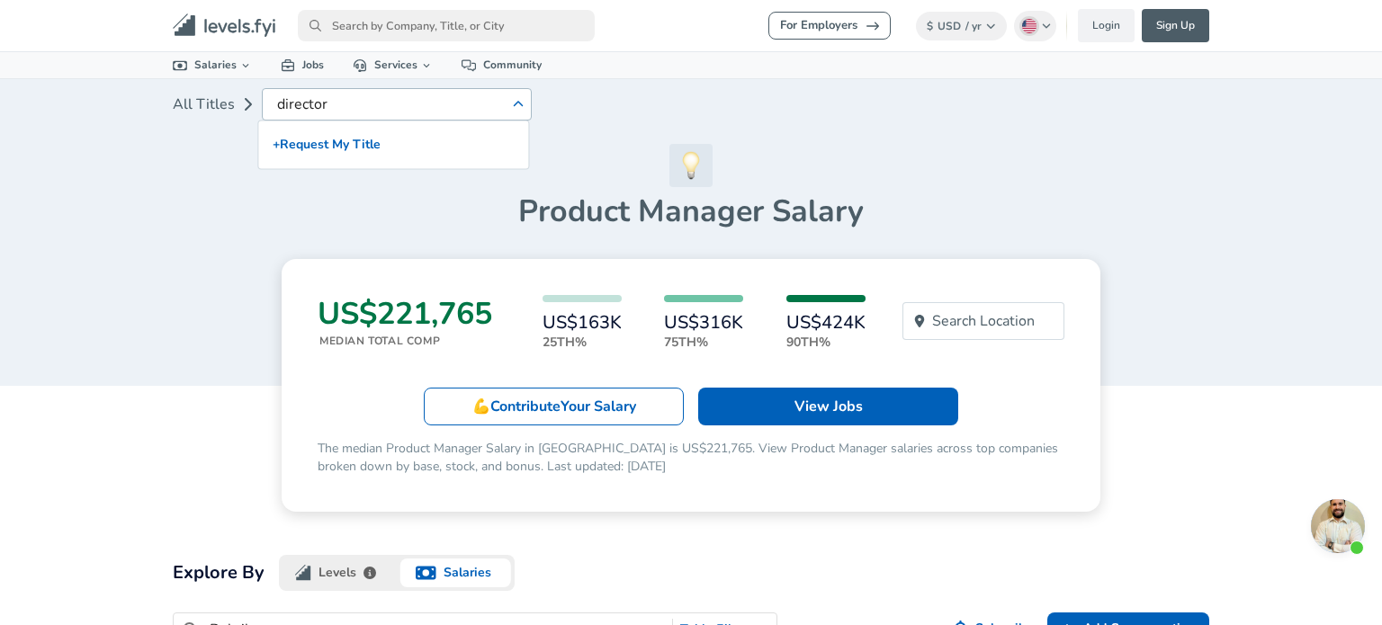
click at [198, 159] on div "Product Manager Salary" at bounding box center [691, 187] width 1036 height 86
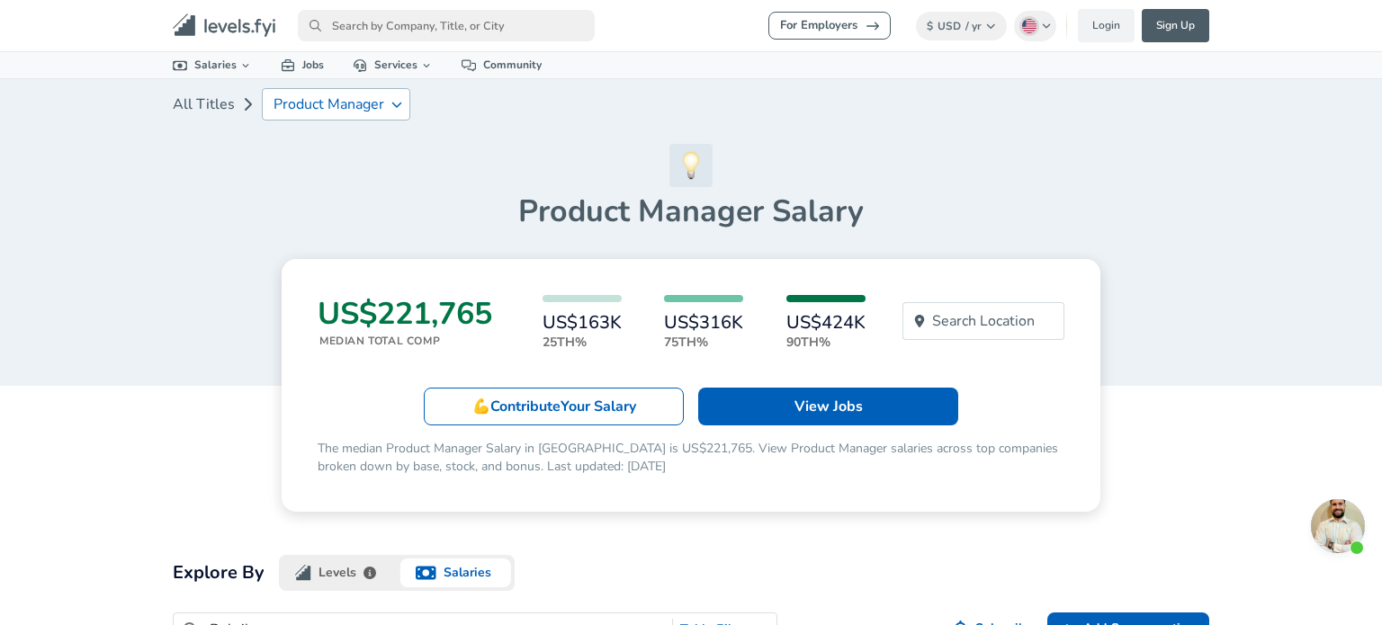
click at [201, 106] on link "All Titles" at bounding box center [204, 104] width 62 height 36
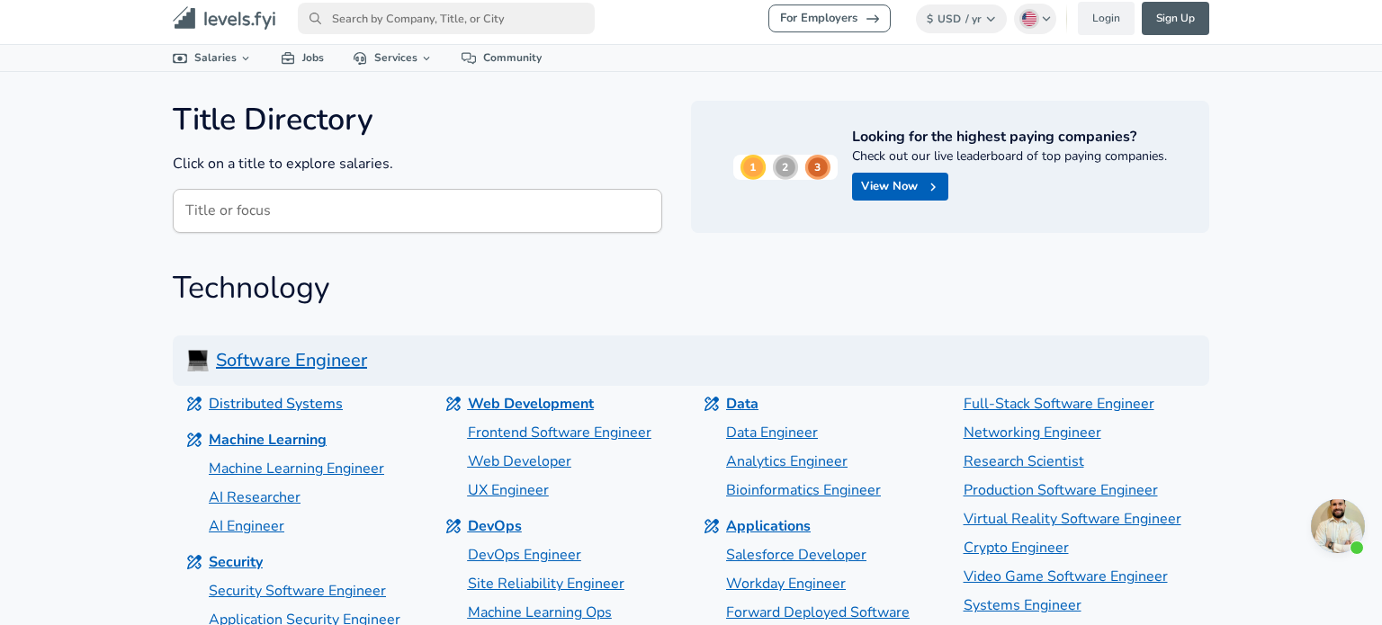
scroll to position [9, 0]
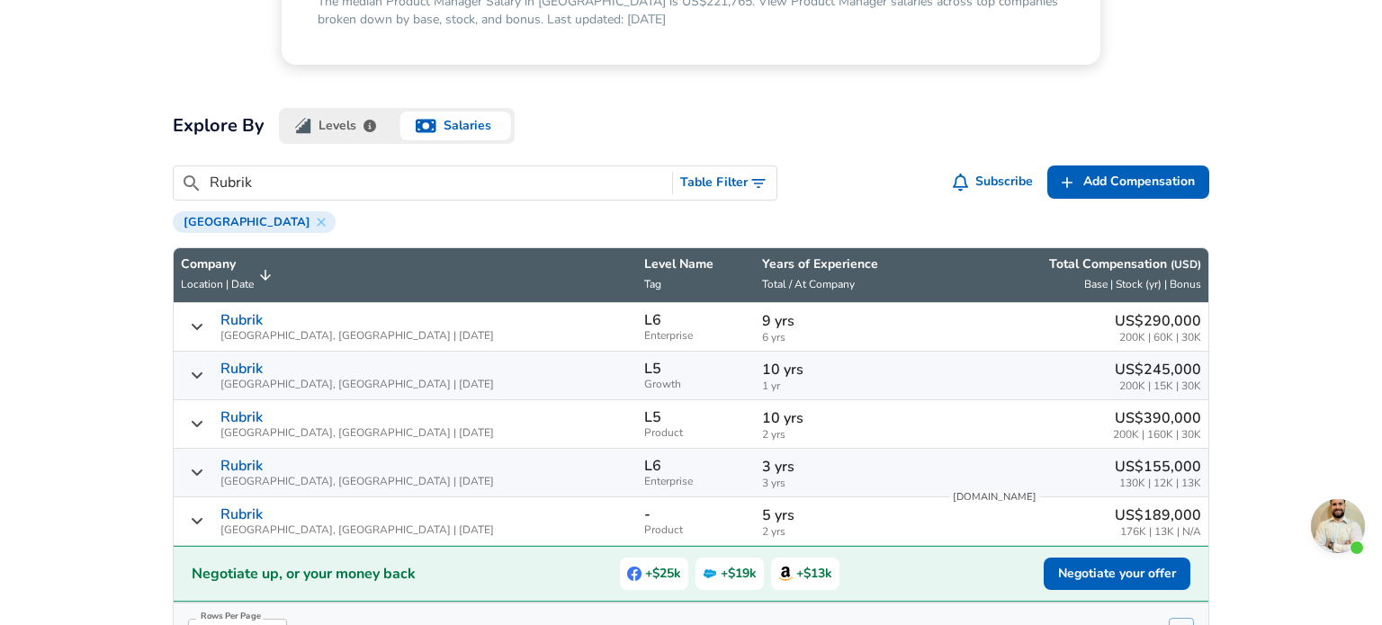
scroll to position [448, 0]
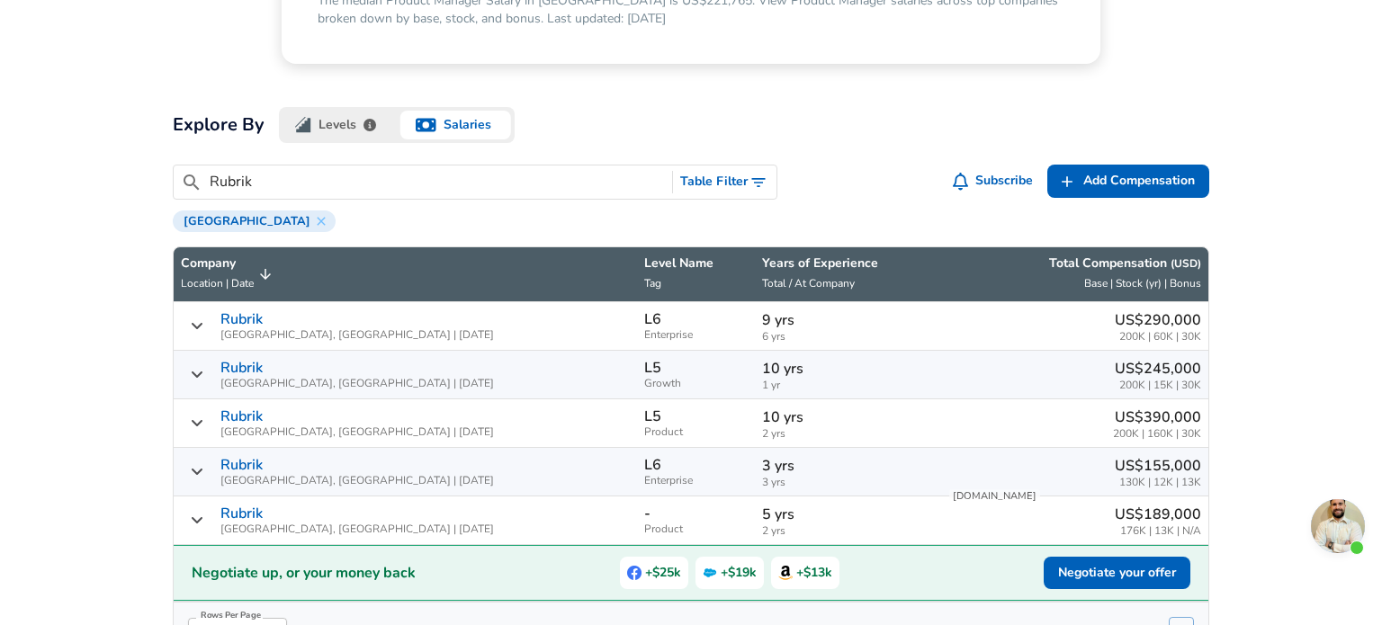
click at [748, 195] on button "Table Filter" at bounding box center [724, 182] width 103 height 33
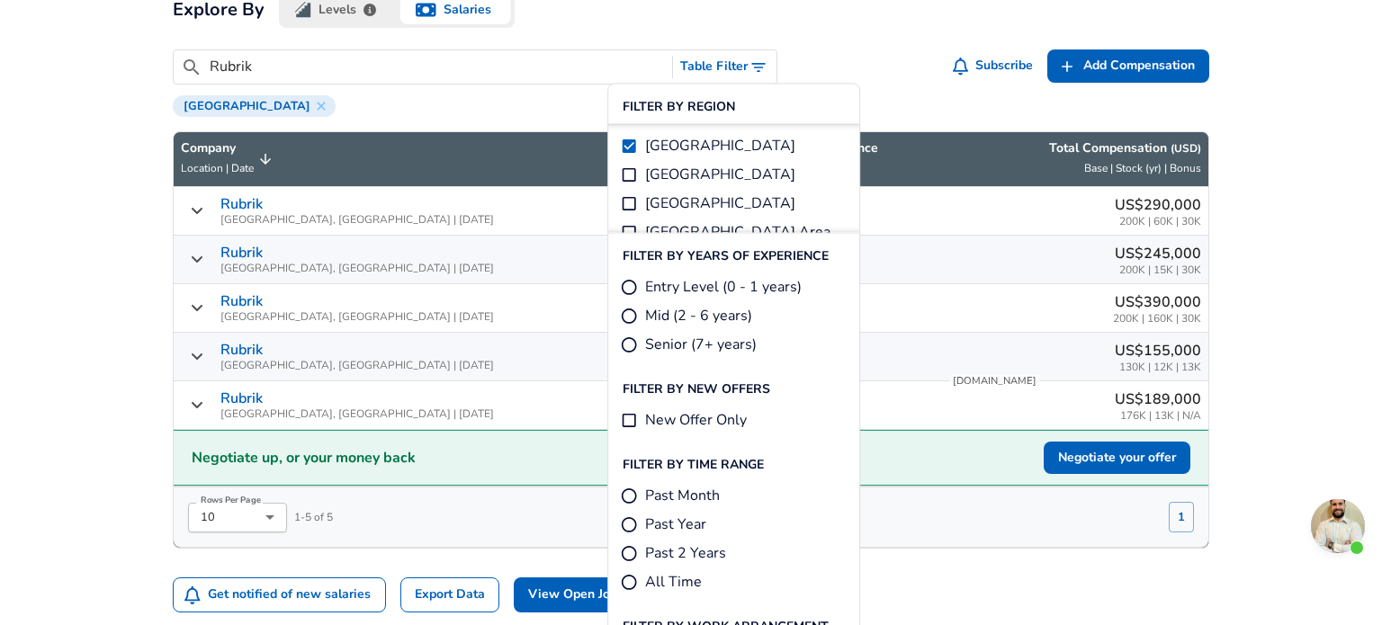
scroll to position [564, 0]
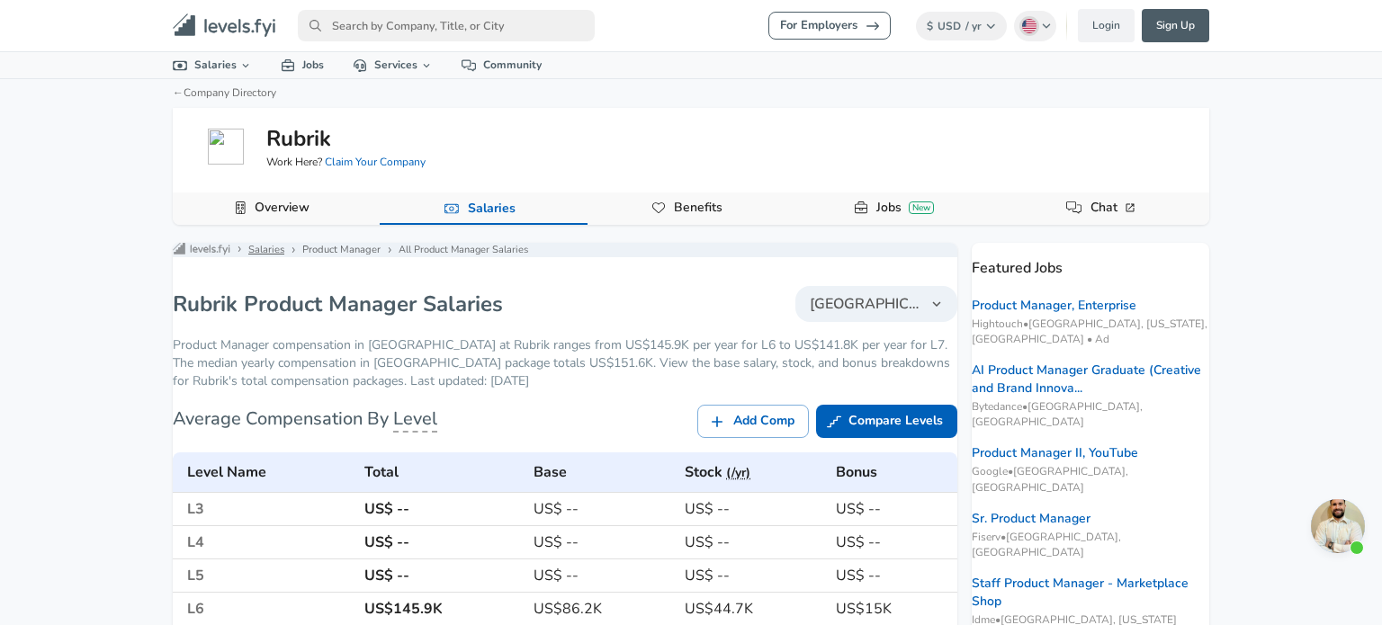
click at [284, 251] on link "Salaries" at bounding box center [266, 250] width 36 height 14
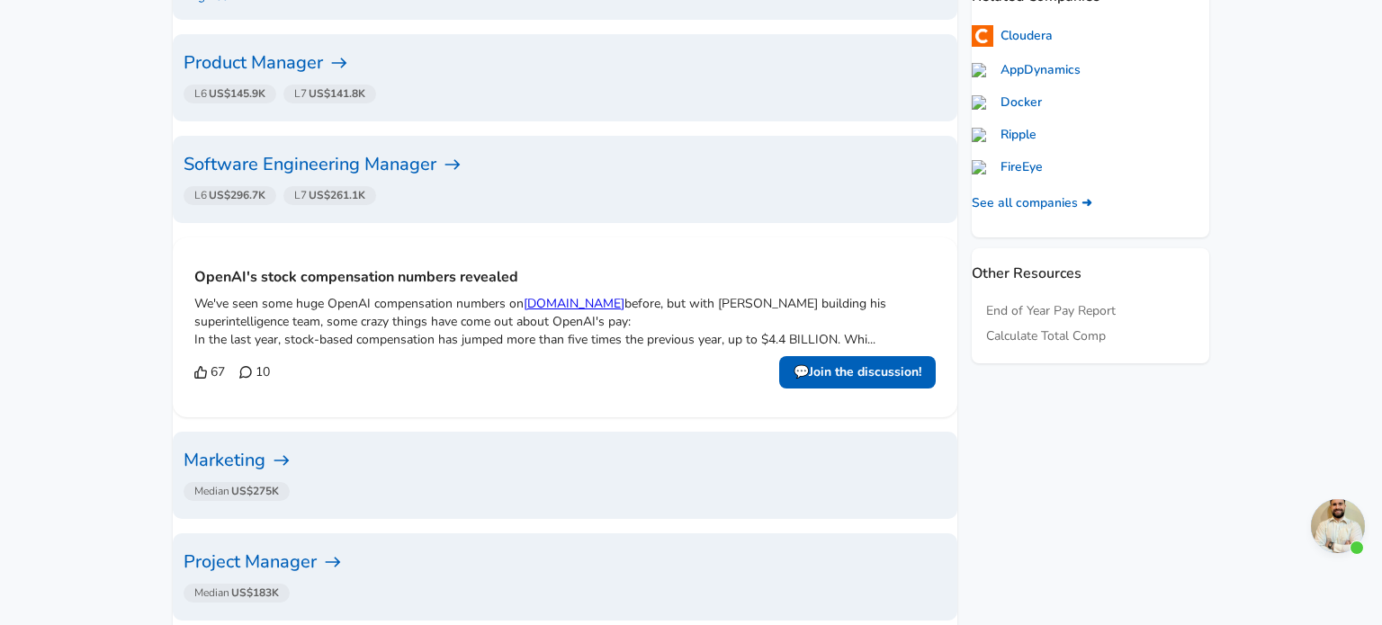
scroll to position [735, 0]
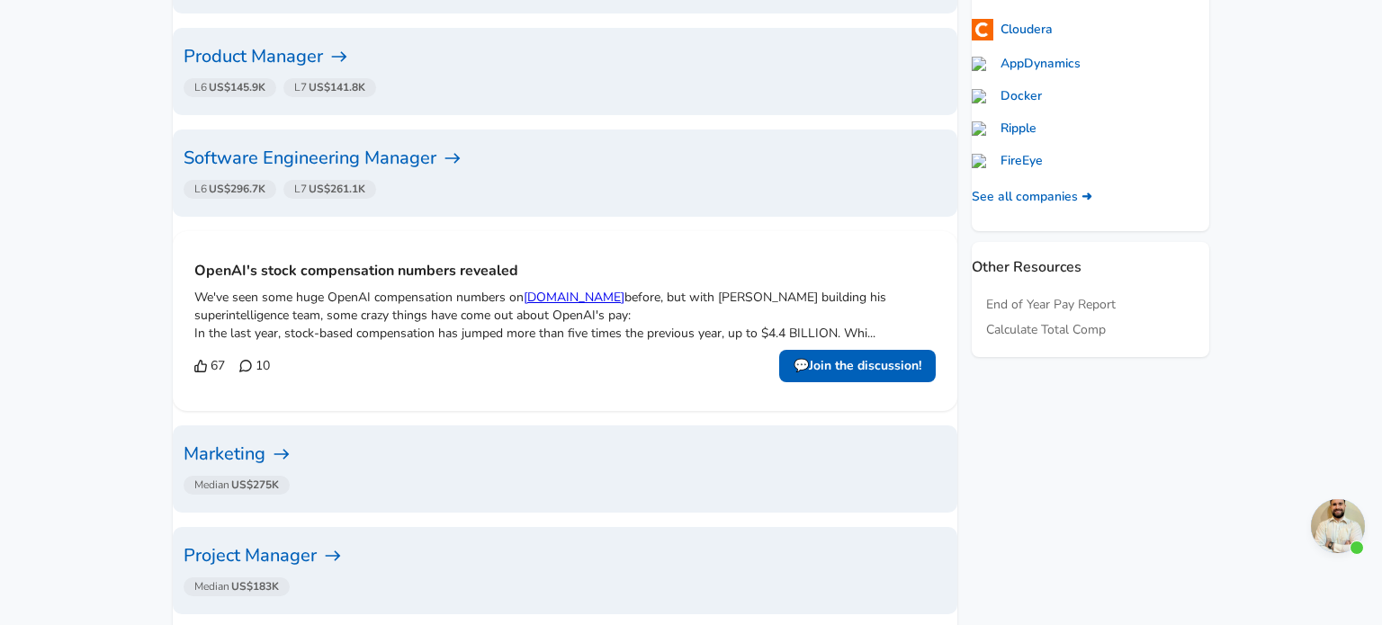
click at [276, 440] on h6 "Marketing" at bounding box center [565, 454] width 763 height 29
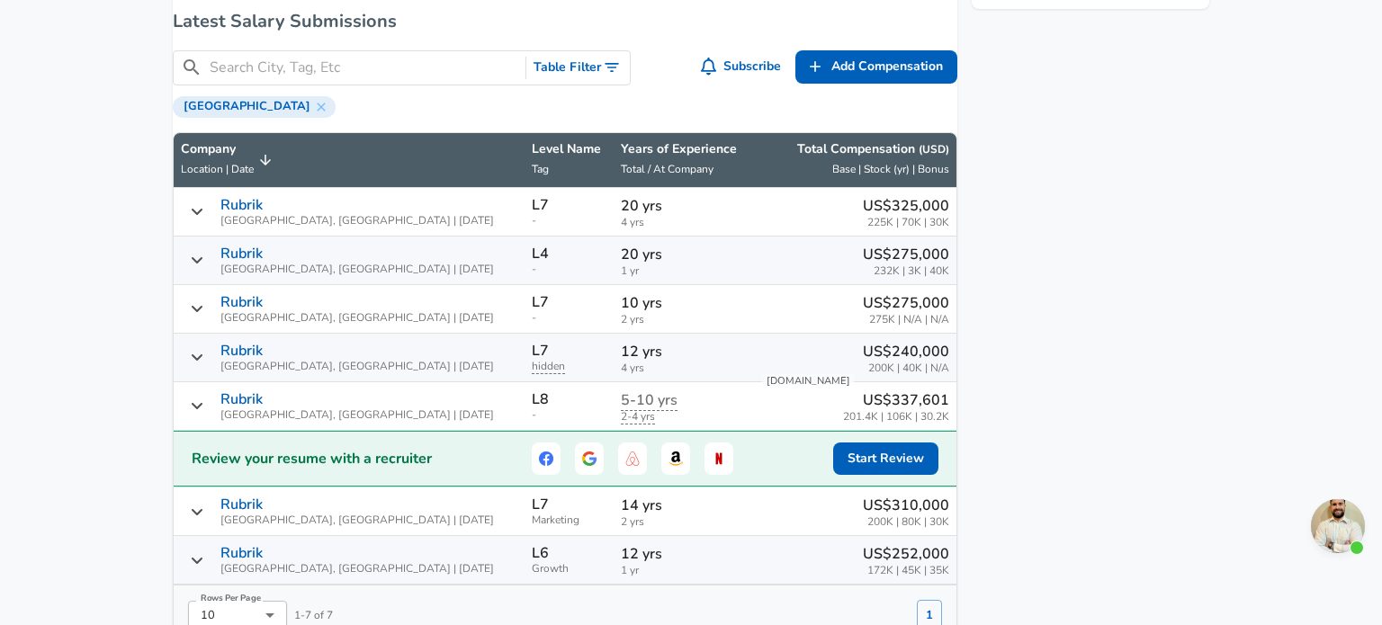
scroll to position [1096, 0]
click at [363, 220] on span "Rubrik [GEOGRAPHIC_DATA], [GEOGRAPHIC_DATA] | [DATE]" at bounding box center [357, 213] width 274 height 30
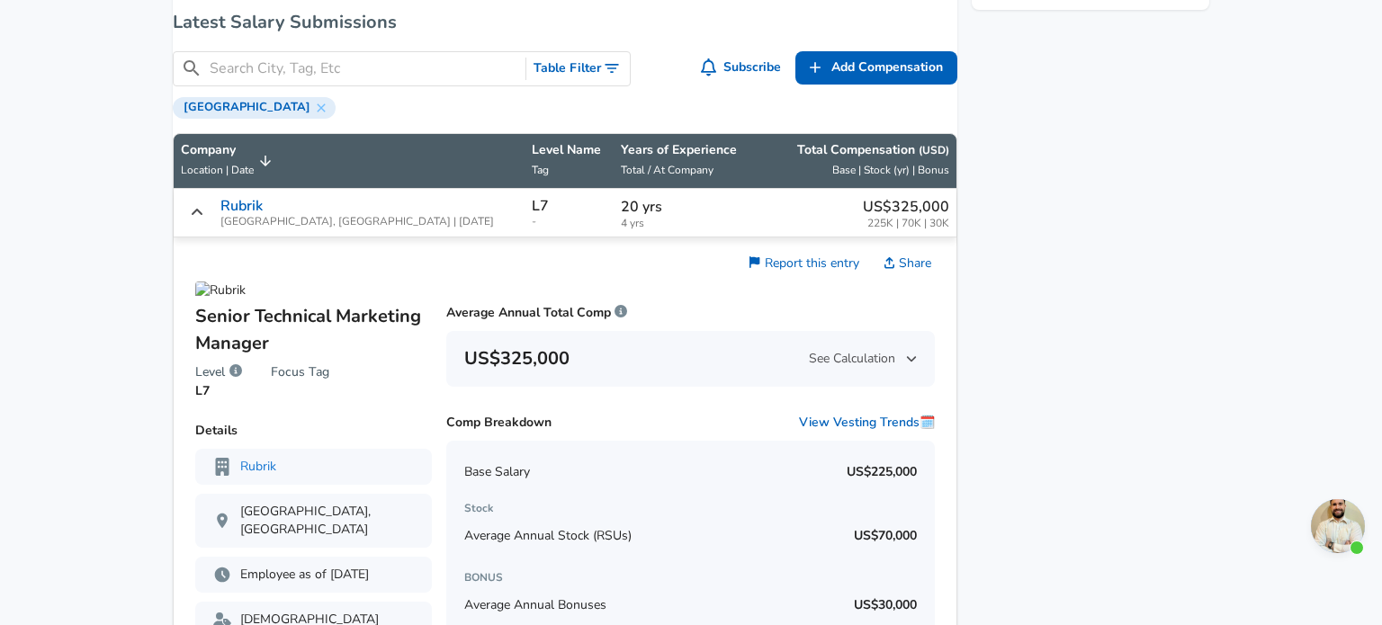
click at [363, 220] on span "Rubrik [GEOGRAPHIC_DATA], [GEOGRAPHIC_DATA] | [DATE]" at bounding box center [357, 213] width 274 height 30
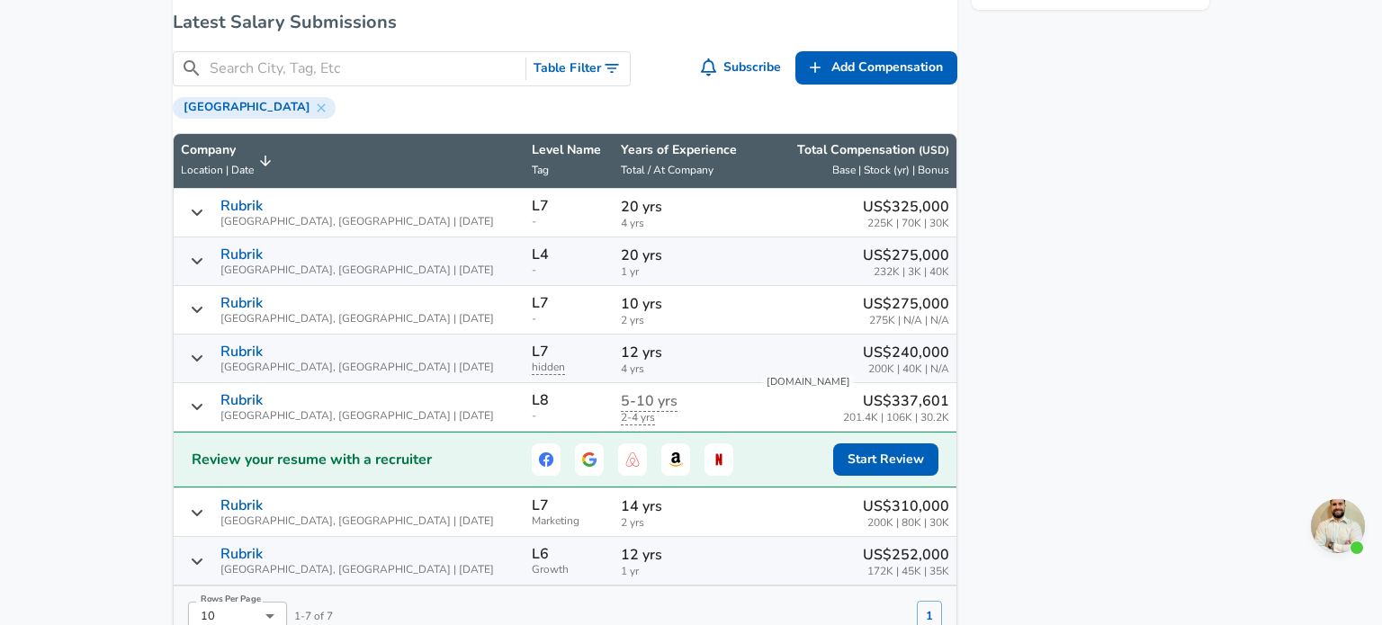
click at [395, 300] on td "Rubrik [GEOGRAPHIC_DATA], [GEOGRAPHIC_DATA] | [DATE]" at bounding box center [349, 310] width 351 height 49
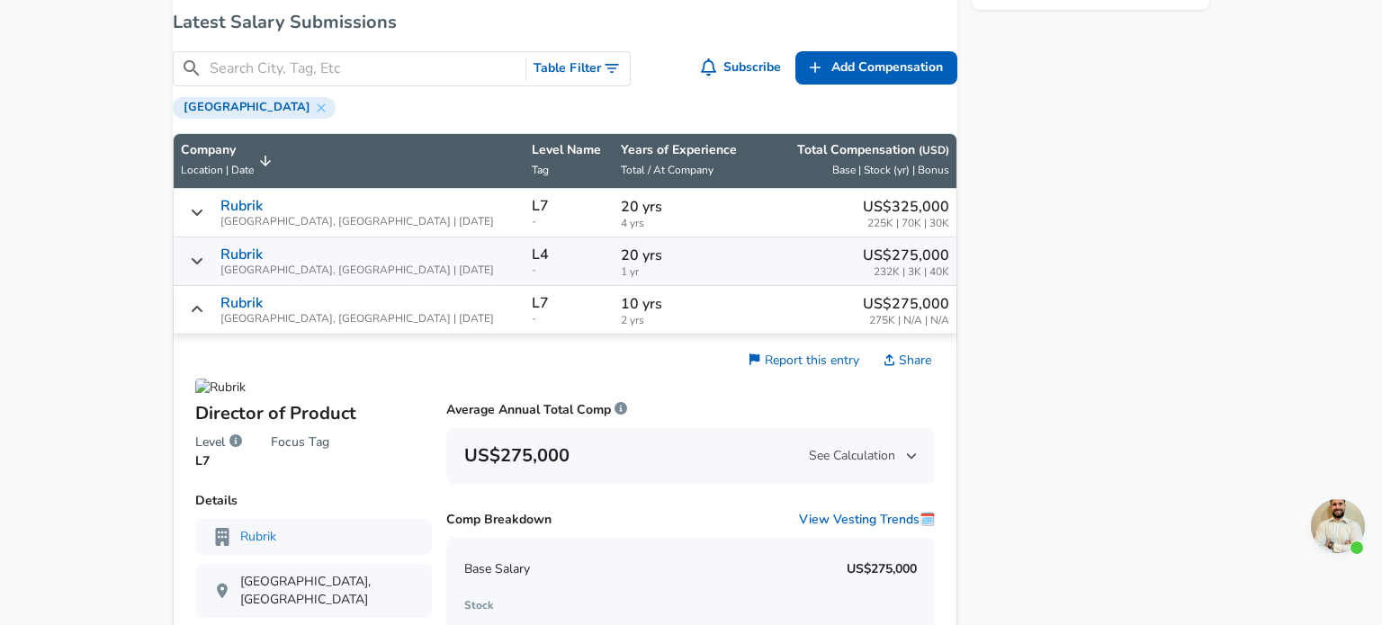
click at [395, 300] on td "Rubrik [GEOGRAPHIC_DATA], [GEOGRAPHIC_DATA] | [DATE]" at bounding box center [349, 310] width 351 height 49
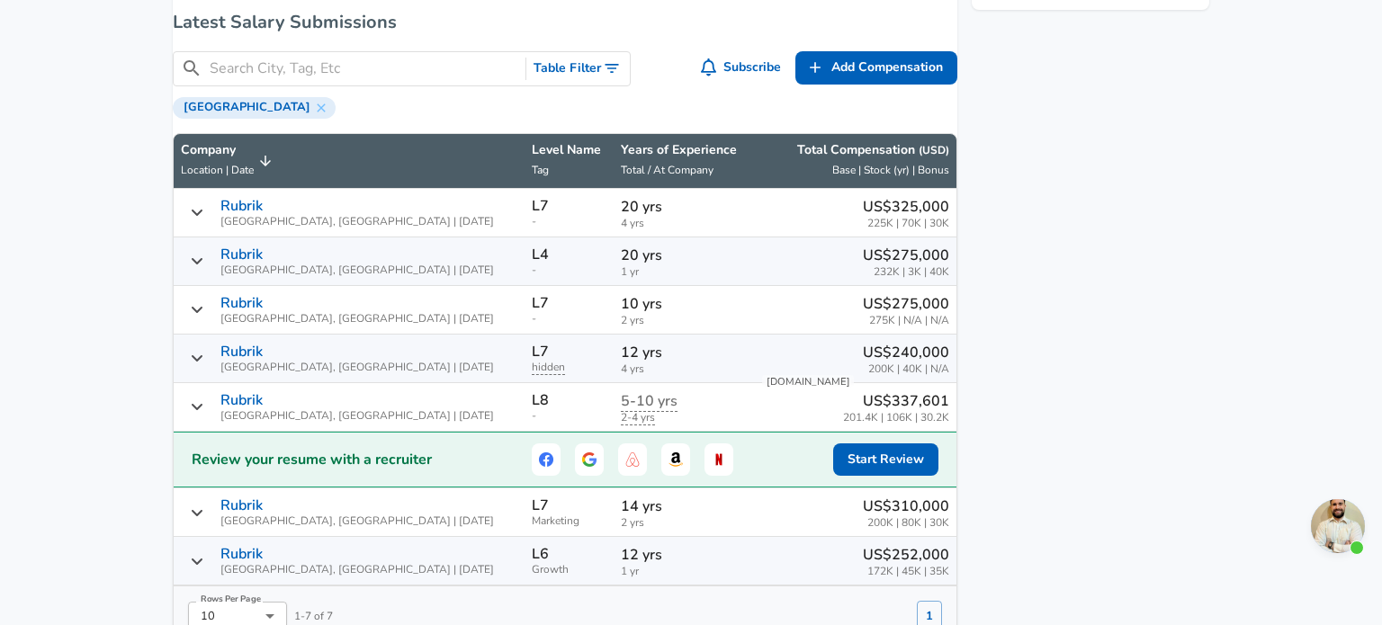
click at [407, 228] on div "Rubrik [GEOGRAPHIC_DATA], [GEOGRAPHIC_DATA] | [DATE]" at bounding box center [349, 213] width 336 height 30
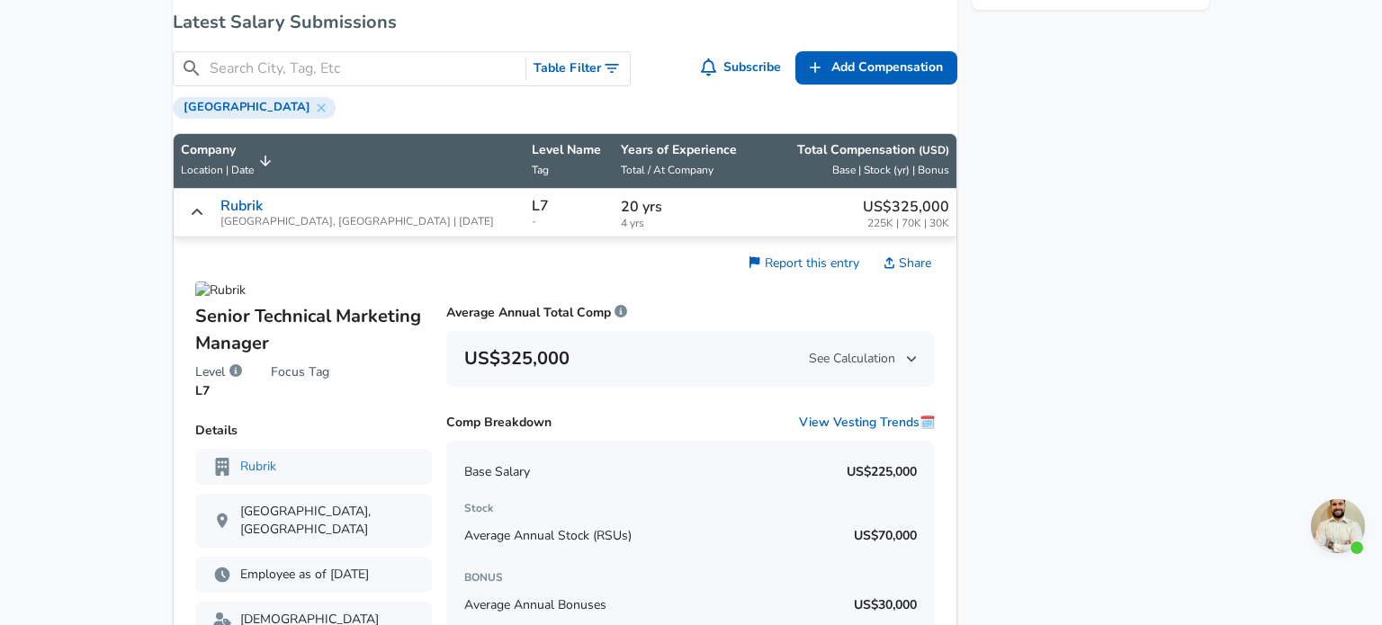
click at [407, 228] on div "Rubrik [GEOGRAPHIC_DATA], [GEOGRAPHIC_DATA] | [DATE]" at bounding box center [349, 213] width 336 height 30
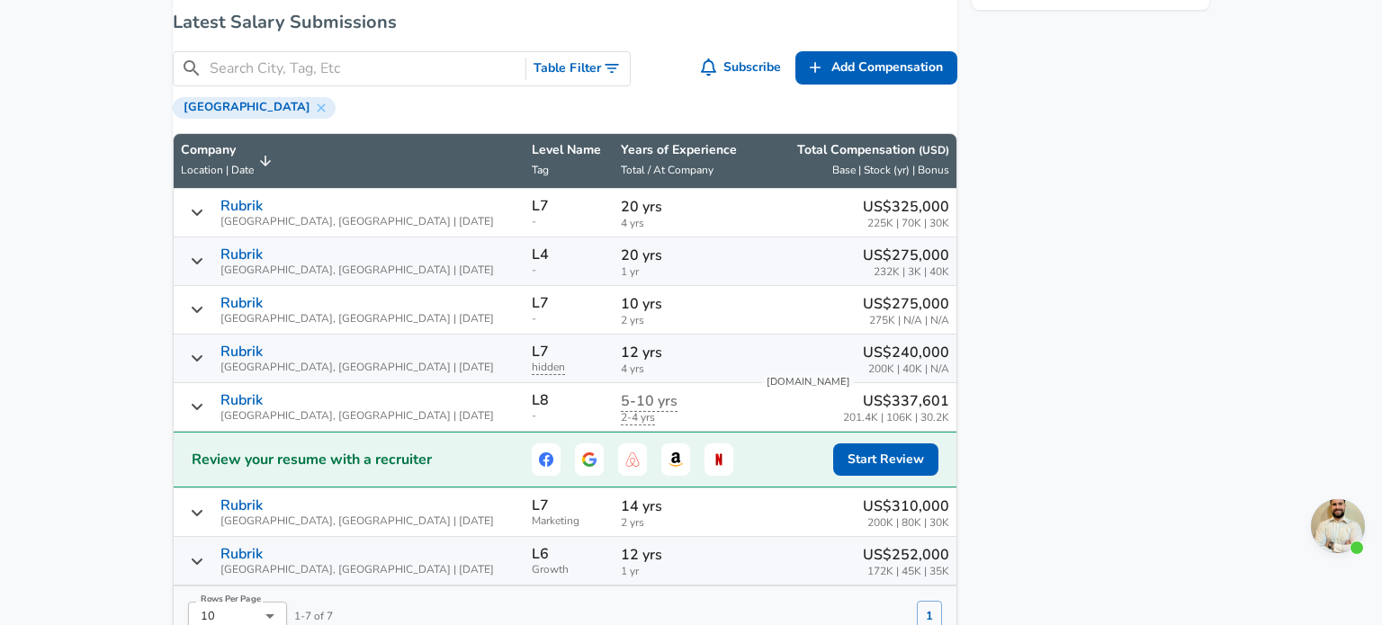
click at [406, 269] on div "Rubrik [GEOGRAPHIC_DATA], [GEOGRAPHIC_DATA] | [DATE]" at bounding box center [349, 262] width 336 height 30
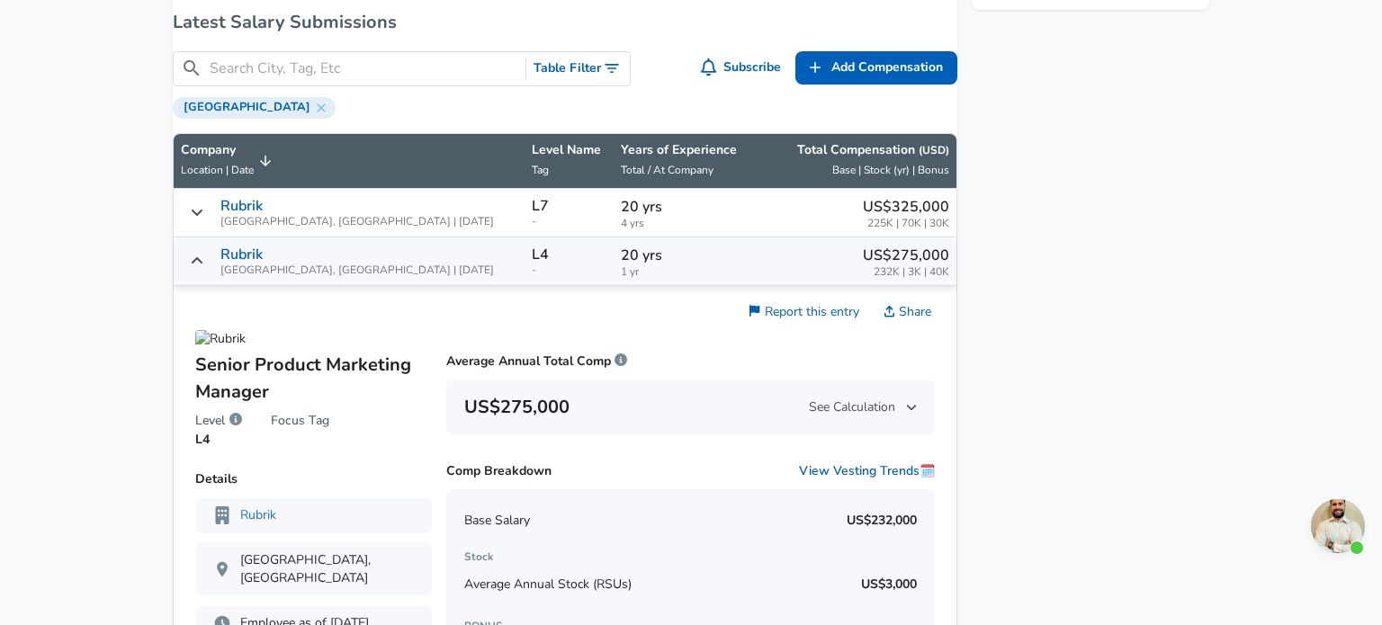
click at [406, 269] on div "Rubrik [GEOGRAPHIC_DATA], [GEOGRAPHIC_DATA] | [DATE]" at bounding box center [349, 262] width 336 height 30
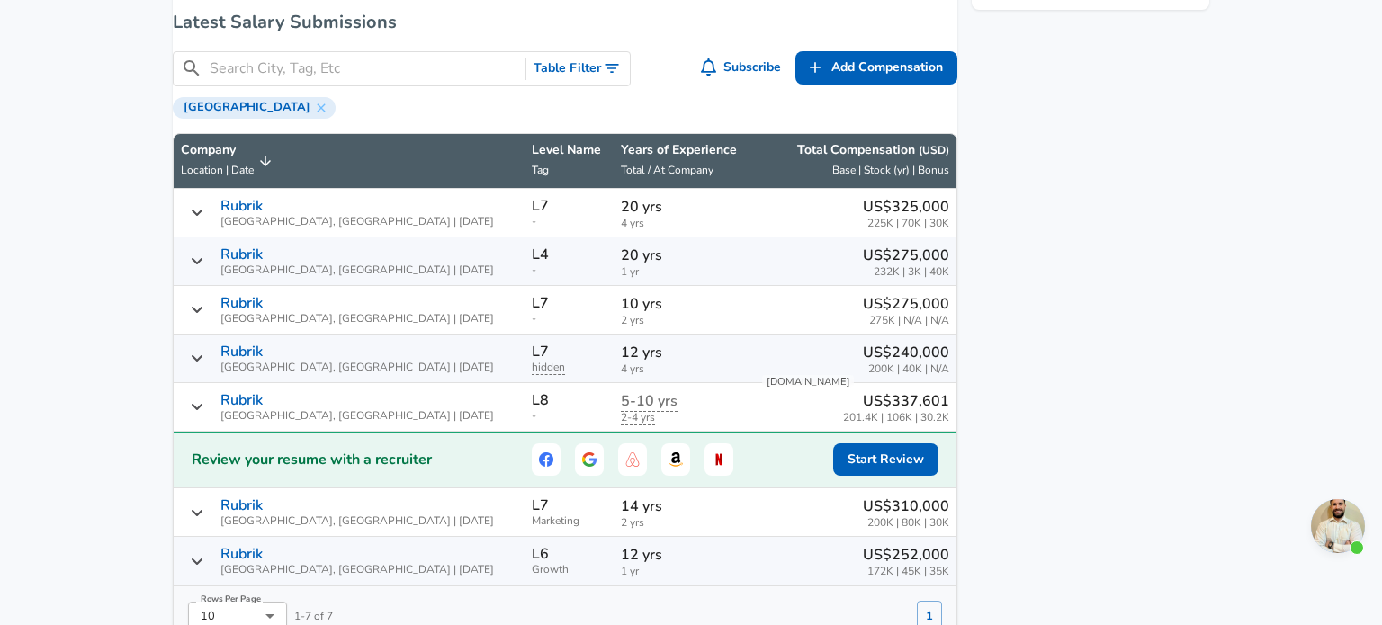
click at [393, 349] on td "Rubrik [GEOGRAPHIC_DATA], [GEOGRAPHIC_DATA] | [DATE]" at bounding box center [349, 359] width 351 height 49
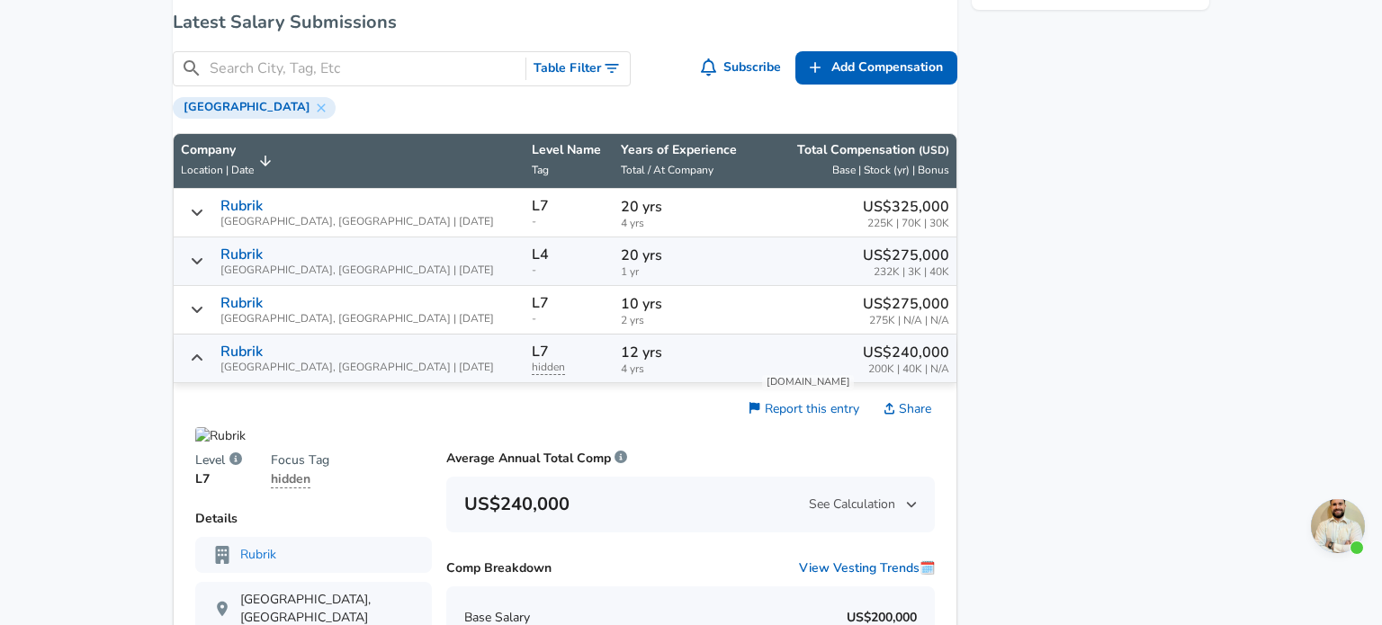
click at [393, 349] on td "Rubrik [GEOGRAPHIC_DATA], [GEOGRAPHIC_DATA] | [DATE]" at bounding box center [349, 359] width 351 height 49
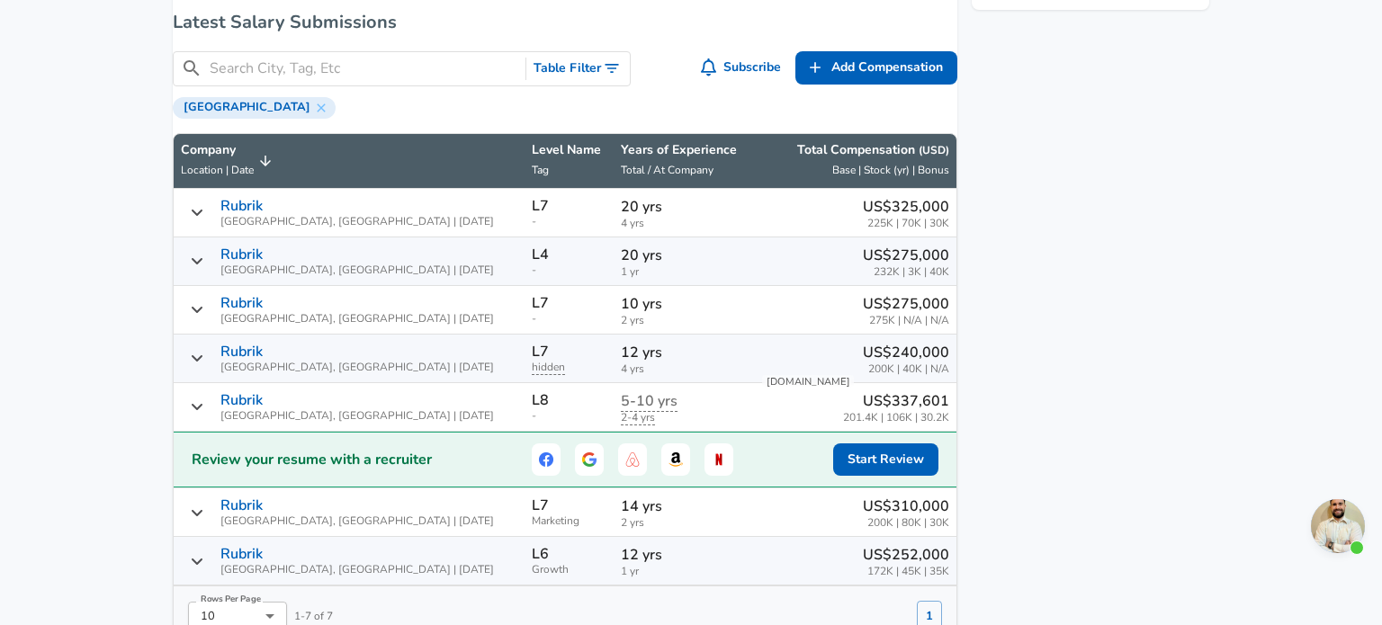
click at [388, 409] on div "Rubrik [GEOGRAPHIC_DATA], [GEOGRAPHIC_DATA] | [DATE]" at bounding box center [349, 407] width 336 height 30
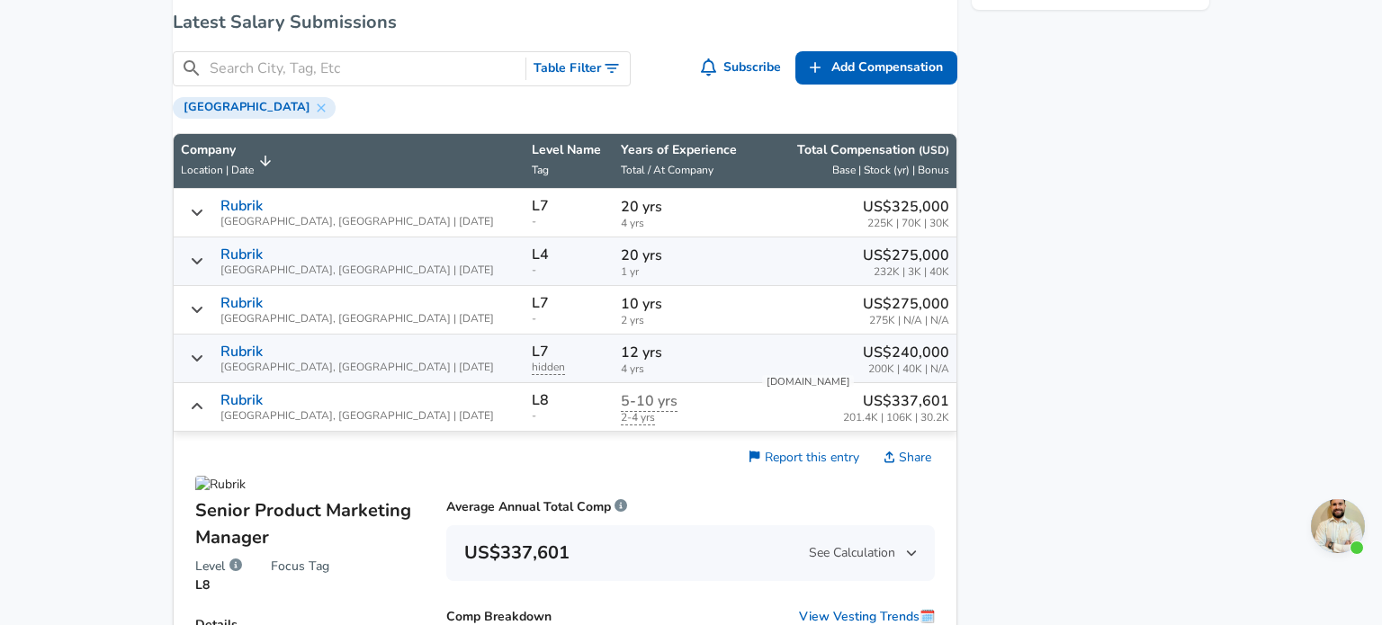
click at [388, 409] on div "Rubrik [GEOGRAPHIC_DATA], [GEOGRAPHIC_DATA] | [DATE]" at bounding box center [349, 407] width 336 height 30
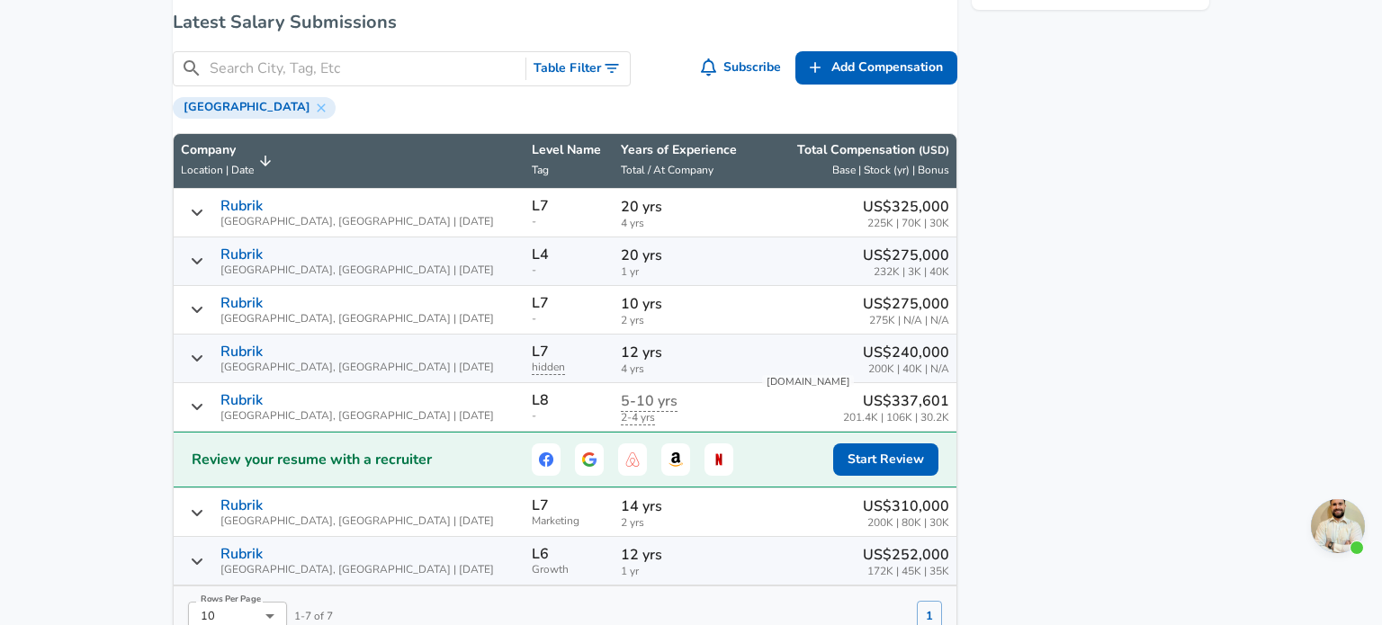
click at [388, 409] on div "Rubrik [GEOGRAPHIC_DATA], [GEOGRAPHIC_DATA] | [DATE]" at bounding box center [349, 407] width 336 height 30
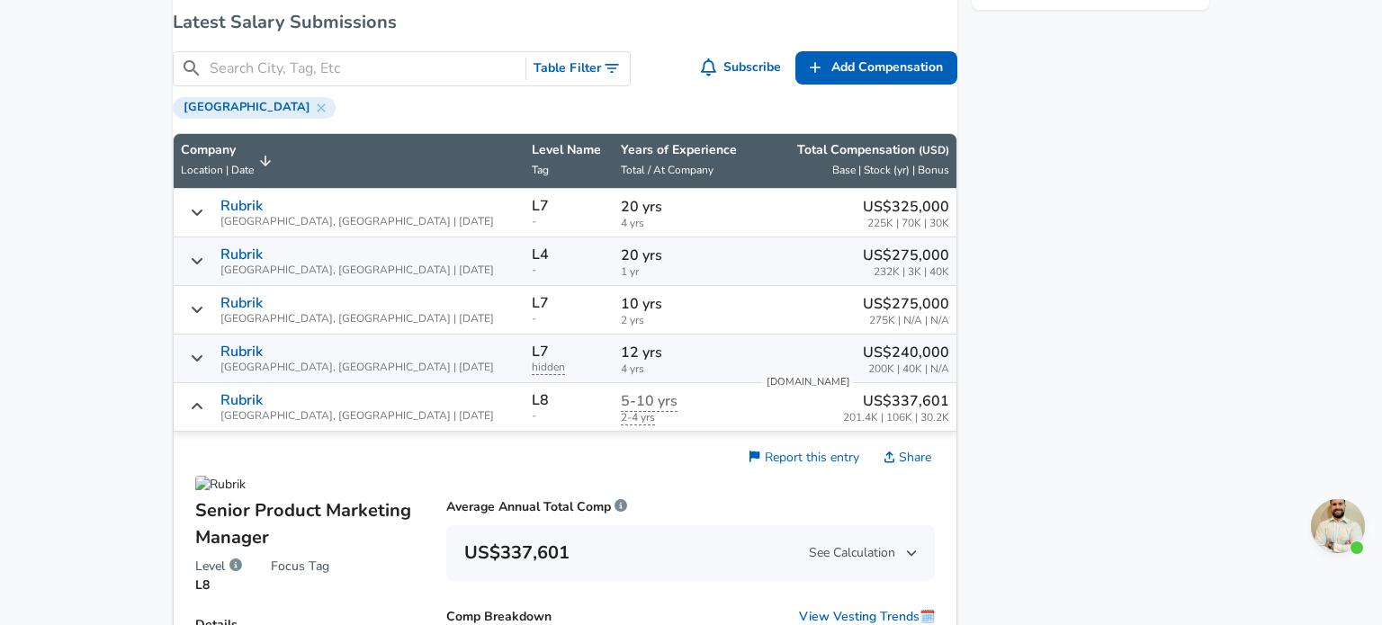
click at [388, 409] on div "Rubrik [GEOGRAPHIC_DATA], [GEOGRAPHIC_DATA] | [DATE]" at bounding box center [349, 407] width 336 height 30
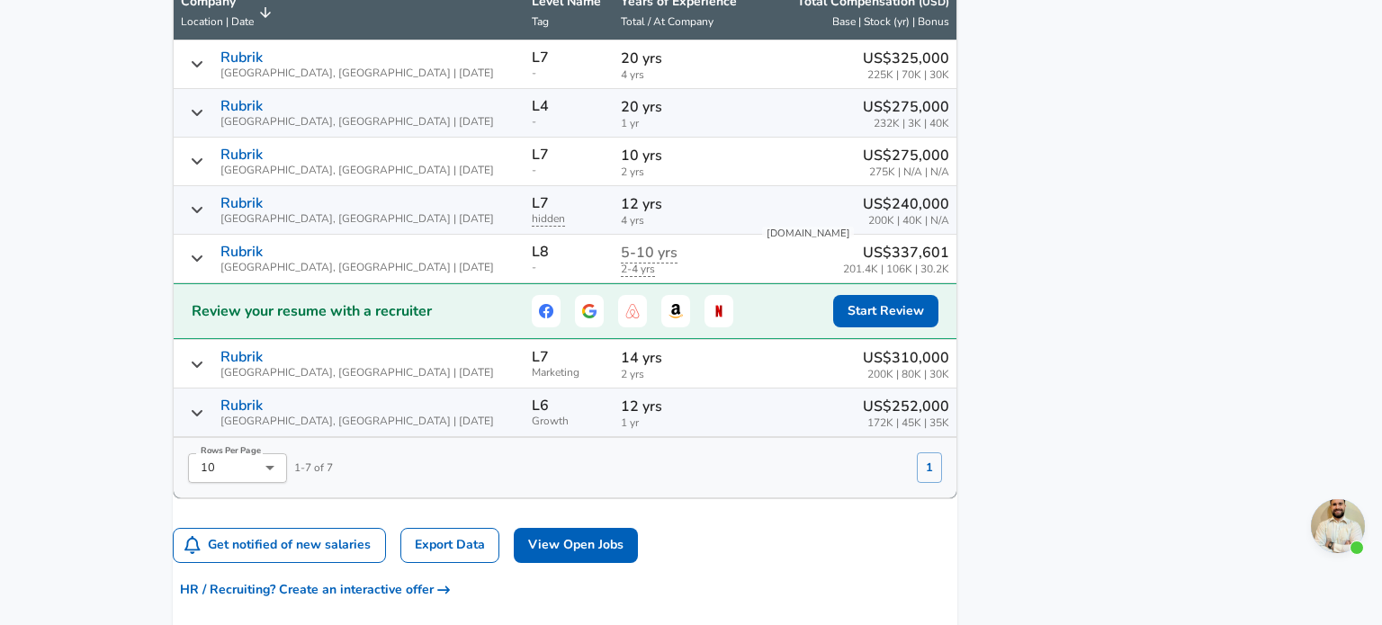
scroll to position [1256, 0]
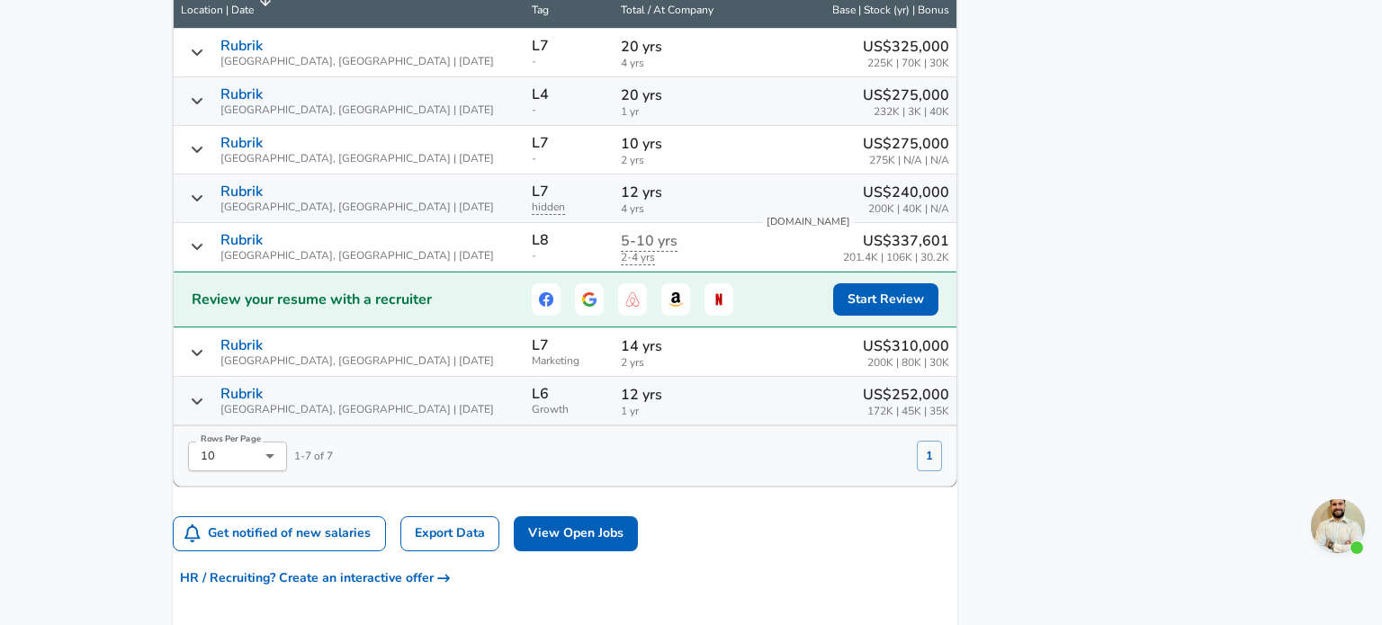
click at [387, 387] on td "Rubrik [GEOGRAPHIC_DATA], [GEOGRAPHIC_DATA] | [DATE]" at bounding box center [349, 401] width 351 height 49
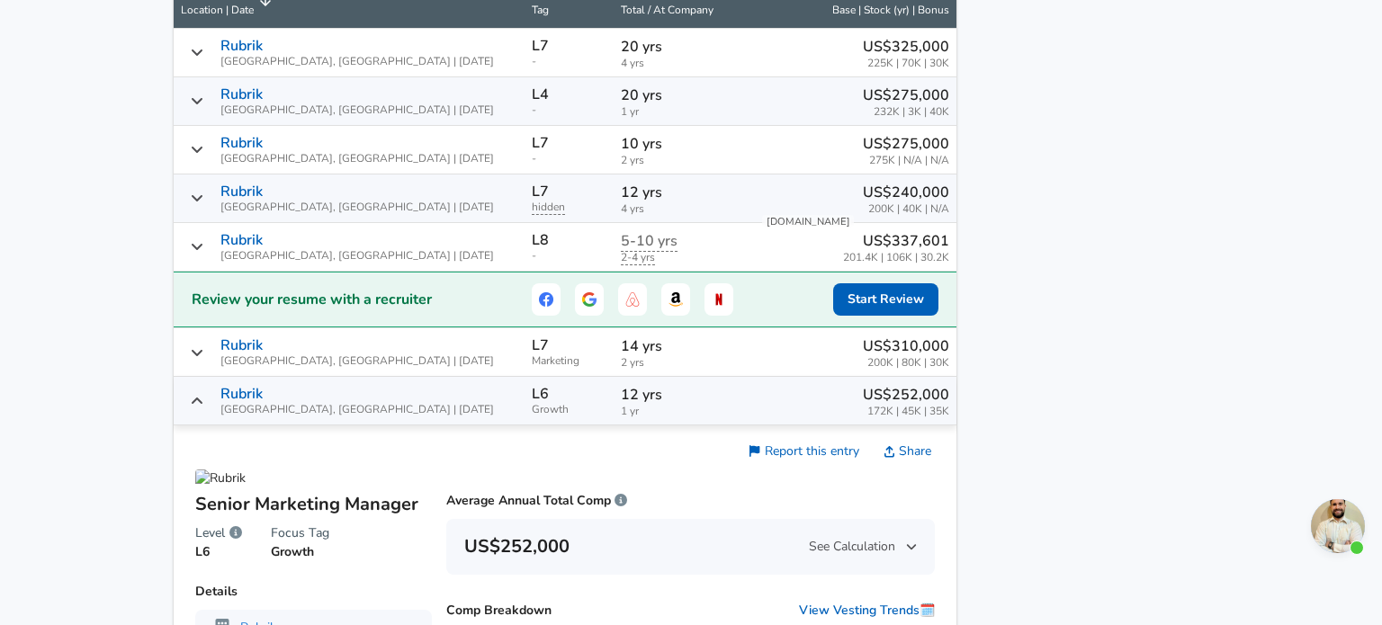
click at [387, 387] on td "Rubrik [GEOGRAPHIC_DATA], [GEOGRAPHIC_DATA] | [DATE]" at bounding box center [349, 401] width 351 height 49
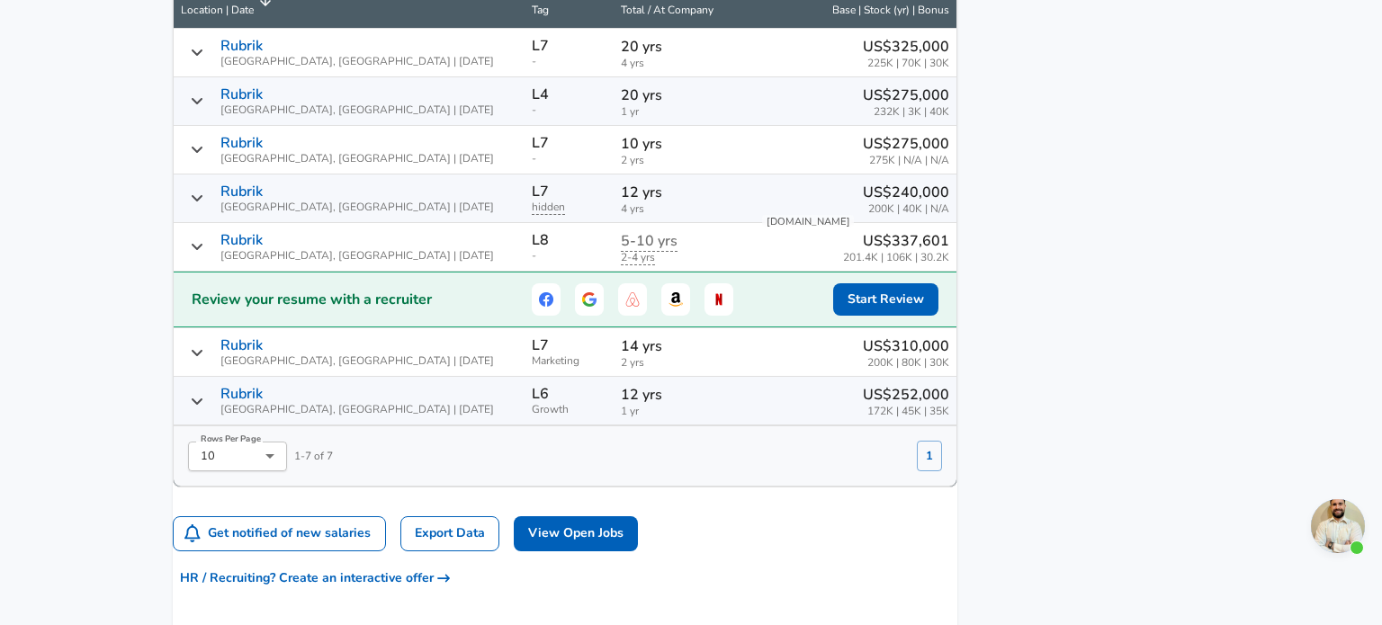
click at [390, 367] on div "Rubrik [GEOGRAPHIC_DATA], [GEOGRAPHIC_DATA] | [DATE]" at bounding box center [349, 352] width 336 height 30
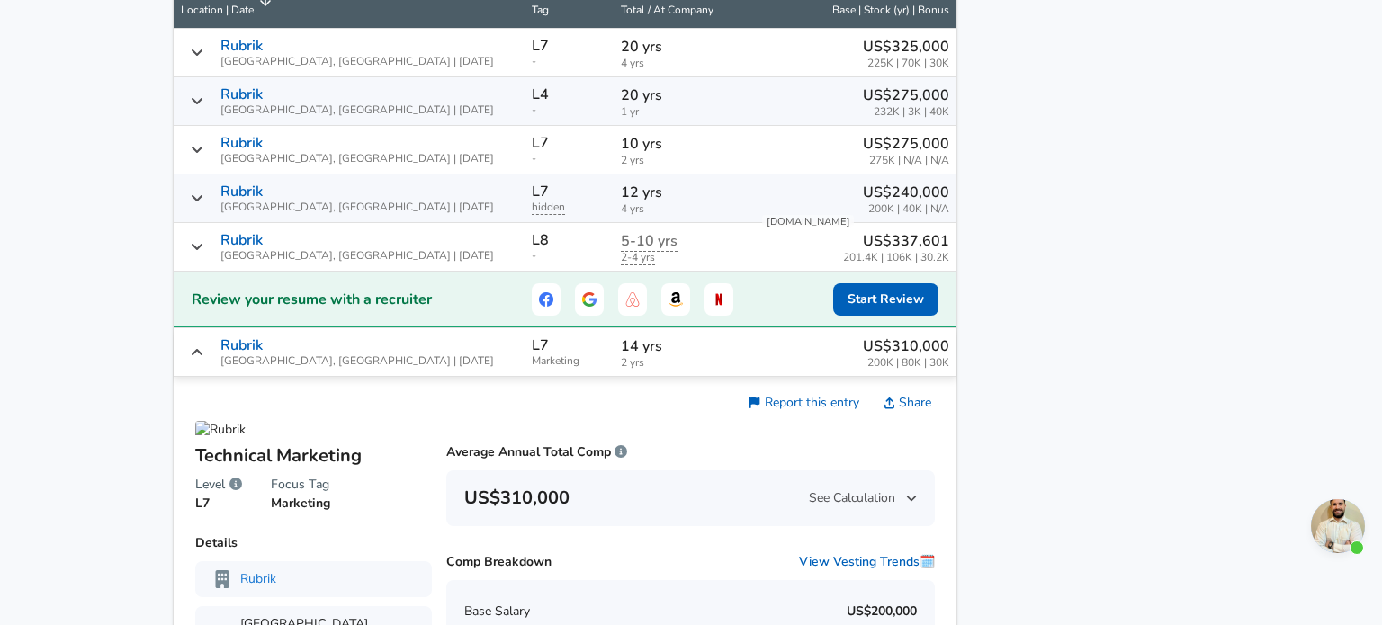
click at [390, 367] on div "Rubrik [GEOGRAPHIC_DATA], [GEOGRAPHIC_DATA] | [DATE]" at bounding box center [349, 352] width 336 height 30
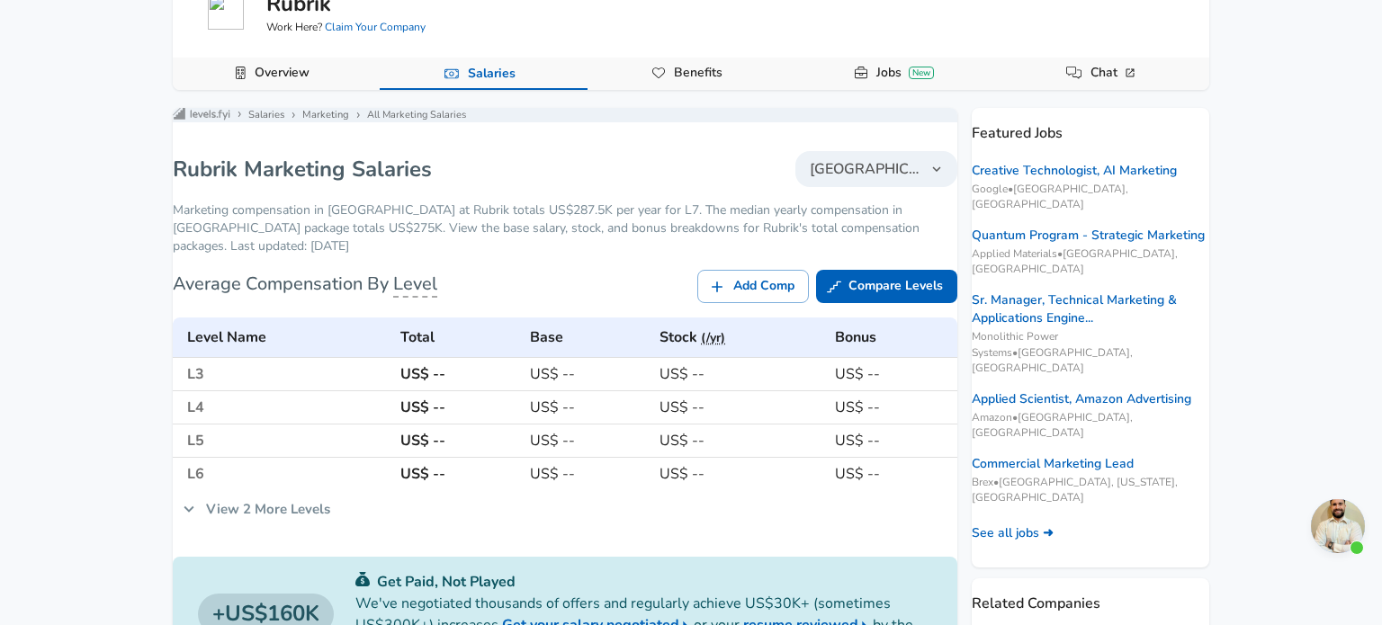
scroll to position [0, 0]
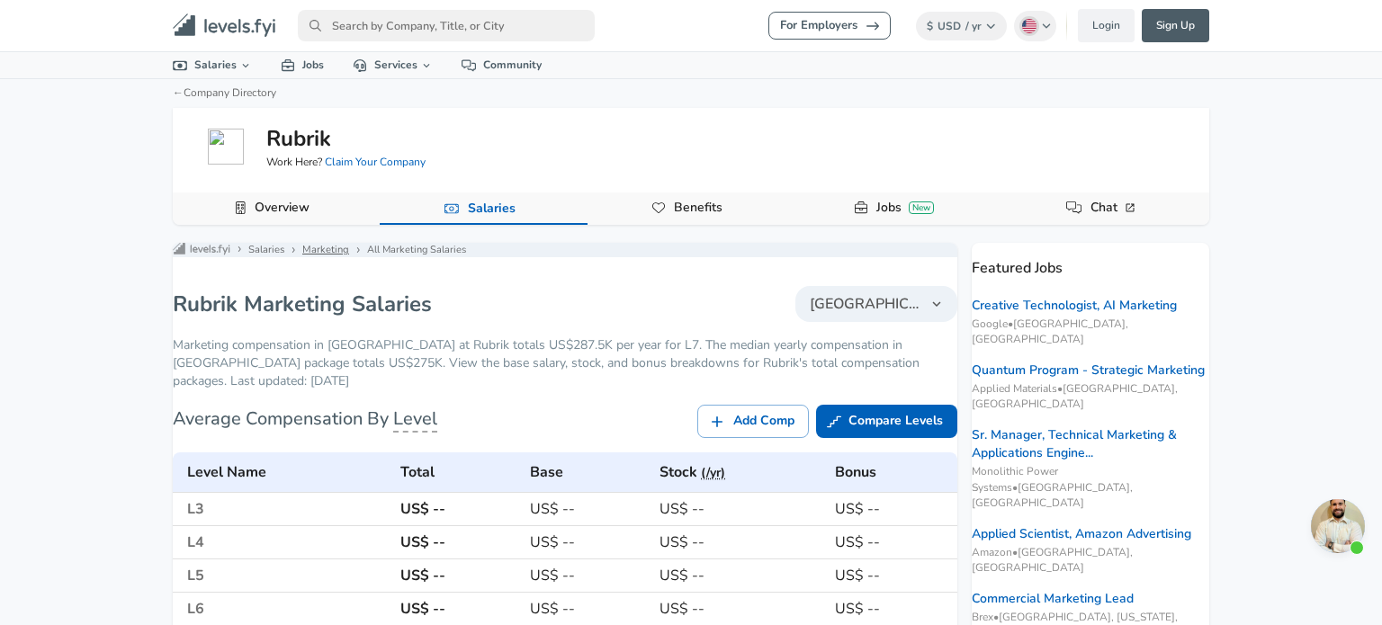
click at [349, 256] on link "Marketing" at bounding box center [325, 250] width 47 height 14
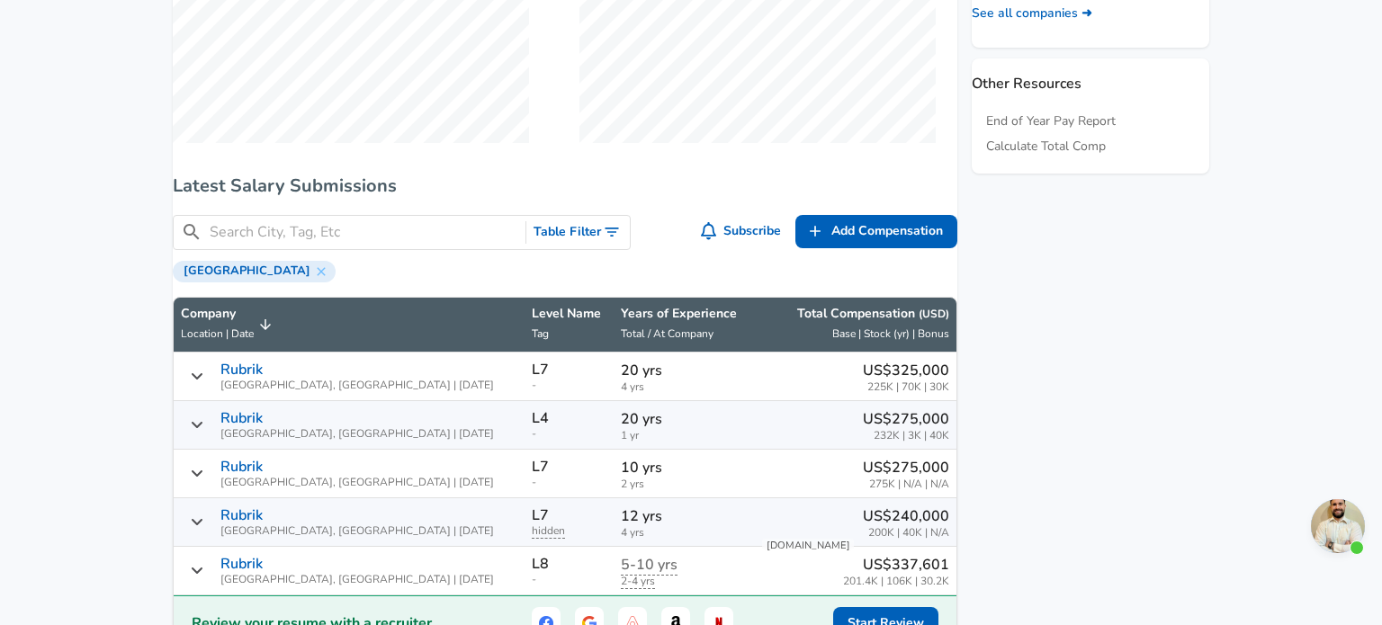
scroll to position [943, 0]
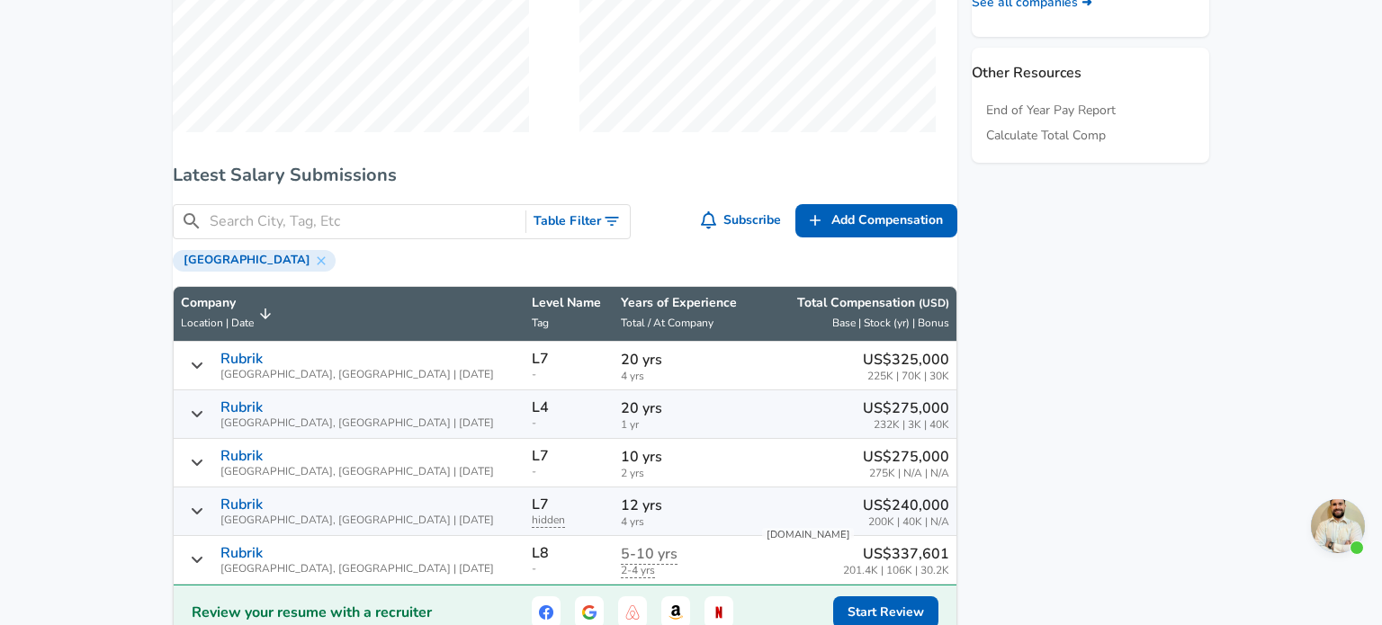
click at [392, 357] on td "Rubrik [GEOGRAPHIC_DATA], [GEOGRAPHIC_DATA] | [DATE]" at bounding box center [349, 366] width 351 height 49
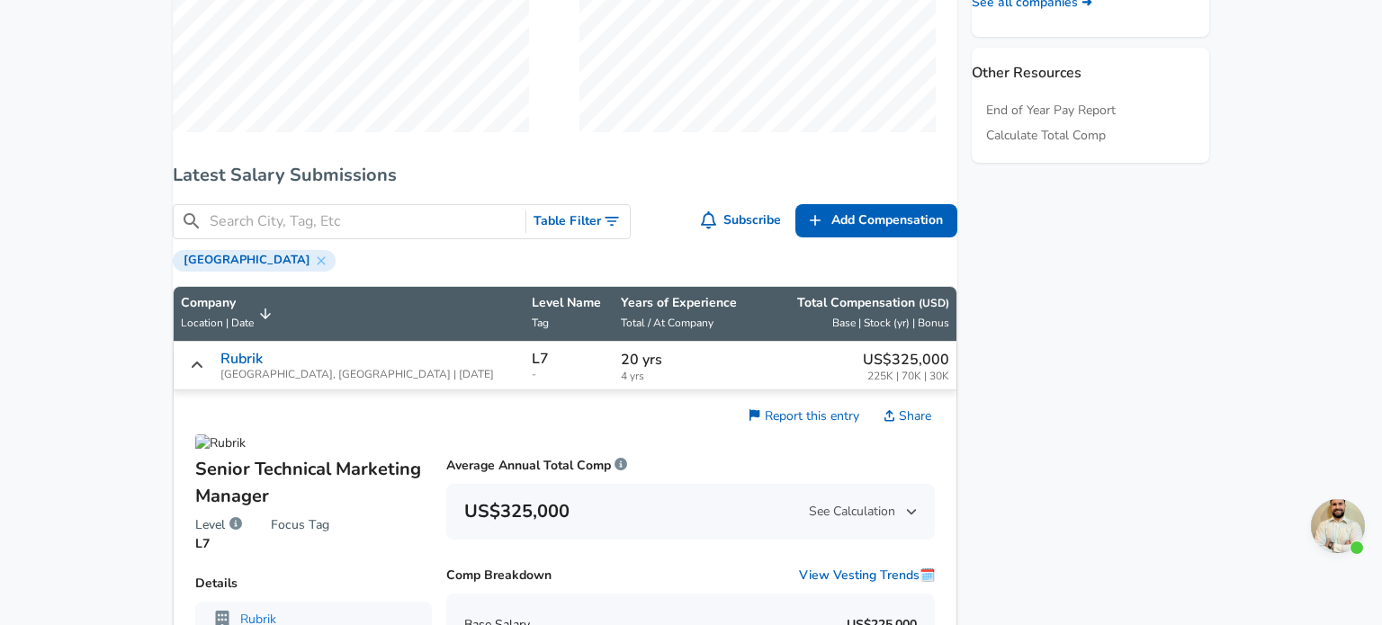
click at [392, 357] on td "Rubrik [GEOGRAPHIC_DATA], [GEOGRAPHIC_DATA] | [DATE]" at bounding box center [349, 366] width 351 height 49
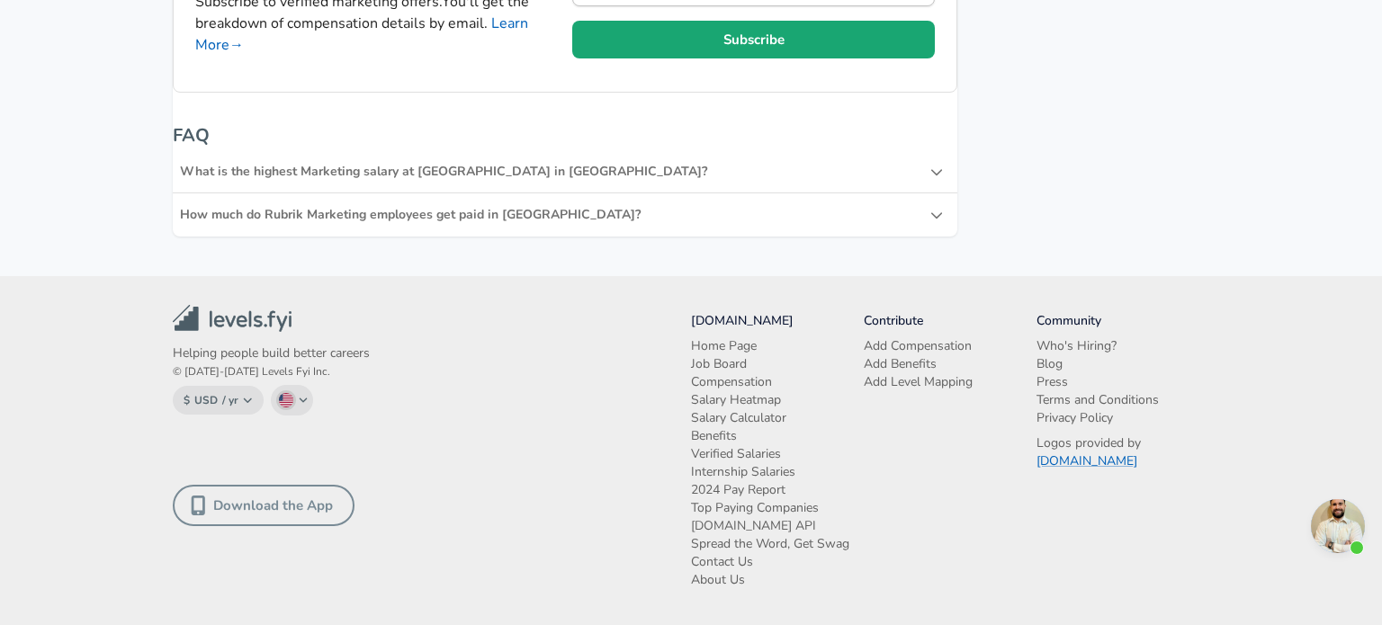
scroll to position [0, 0]
